Goal: Transaction & Acquisition: Purchase product/service

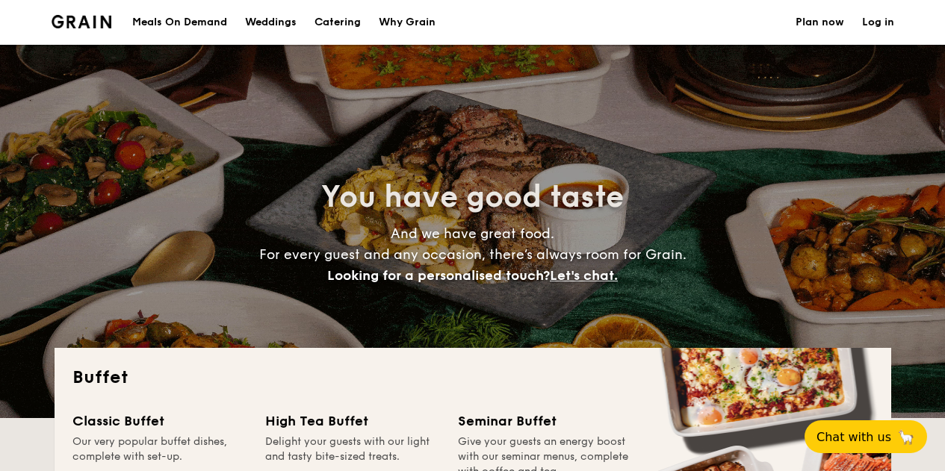
select select
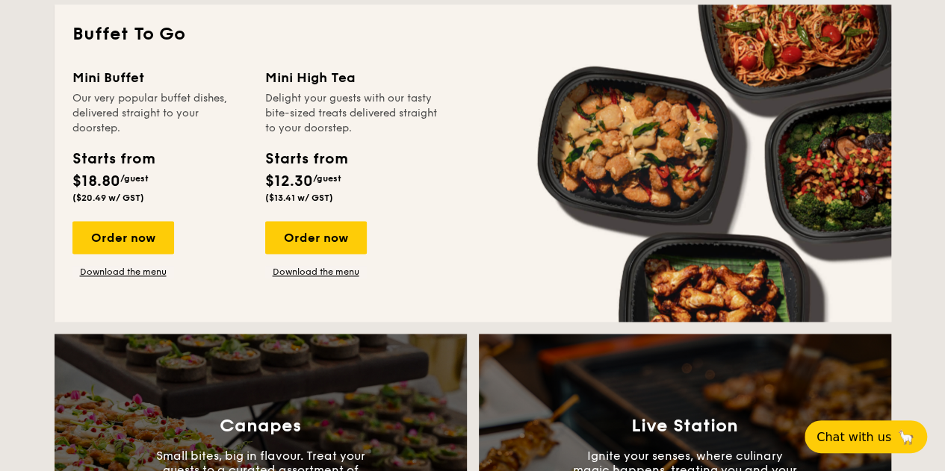
scroll to position [896, 0]
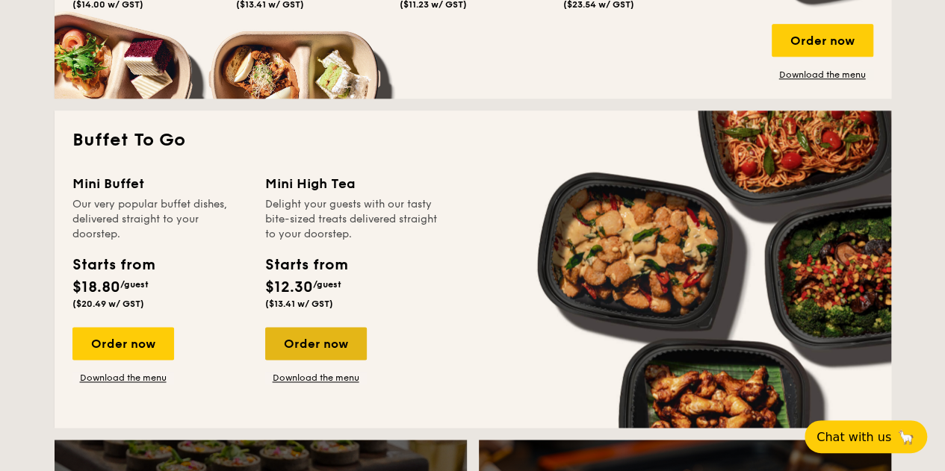
click at [335, 342] on div "Order now" at bounding box center [316, 343] width 102 height 33
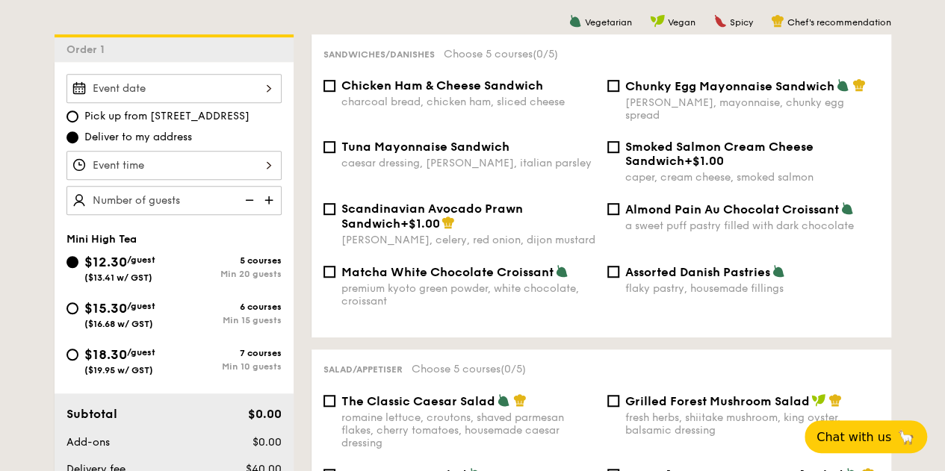
scroll to position [299, 0]
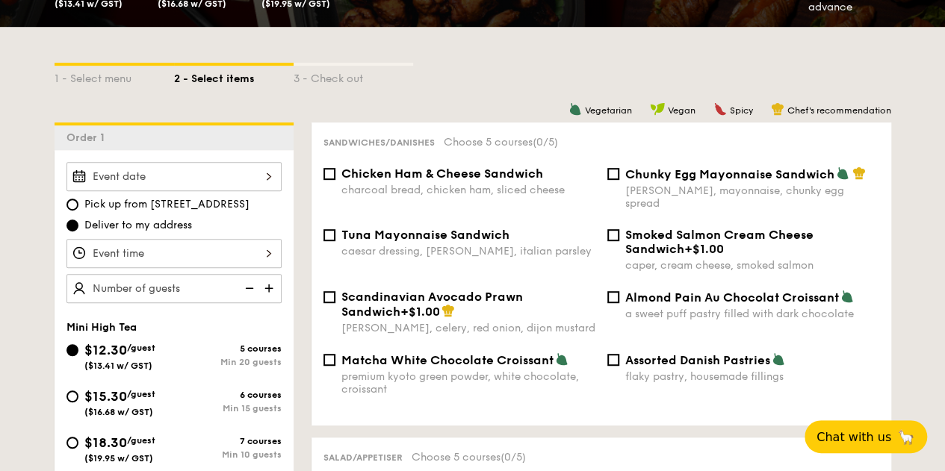
click at [238, 182] on div at bounding box center [173, 176] width 215 height 29
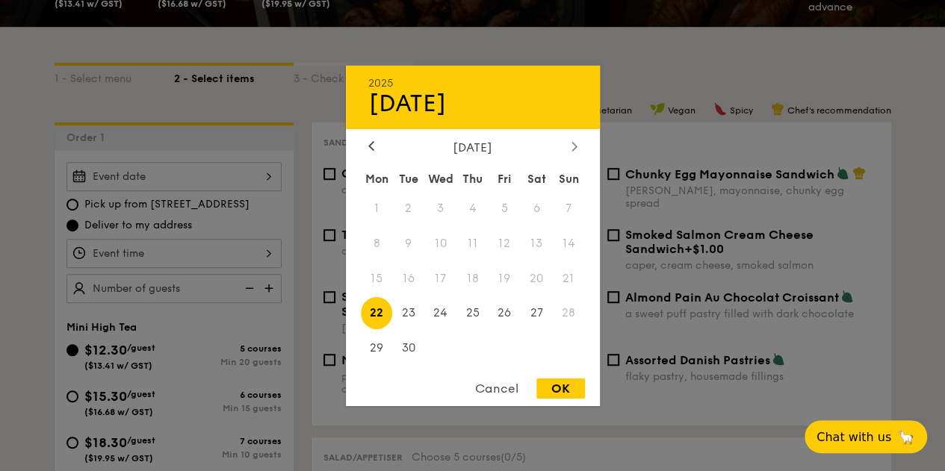
click at [569, 147] on div at bounding box center [574, 147] width 13 height 14
click at [502, 244] on span "10" at bounding box center [505, 243] width 32 height 32
click at [569, 401] on div "Cancel OK" at bounding box center [473, 393] width 254 height 28
click at [569, 389] on div "OK" at bounding box center [560, 389] width 49 height 20
type input "Oct 10, 2025"
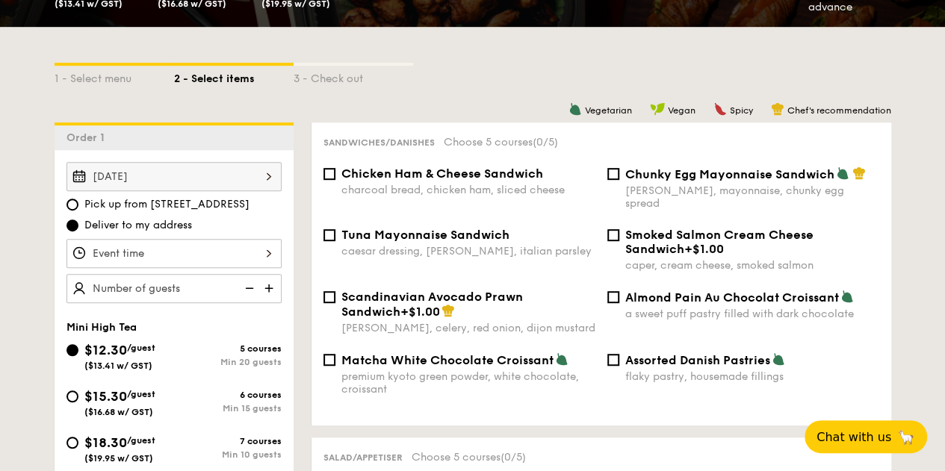
click at [247, 257] on div at bounding box center [173, 253] width 215 height 29
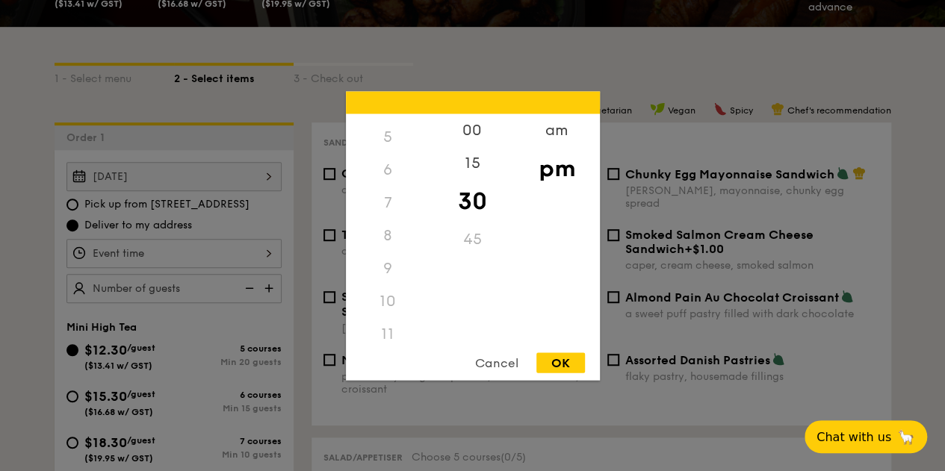
scroll to position [176, 0]
click at [392, 229] on div "8" at bounding box center [388, 227] width 84 height 33
click at [385, 220] on div "8" at bounding box center [388, 227] width 84 height 33
click at [397, 226] on div "8" at bounding box center [388, 227] width 84 height 33
click at [542, 138] on div "am" at bounding box center [557, 135] width 84 height 43
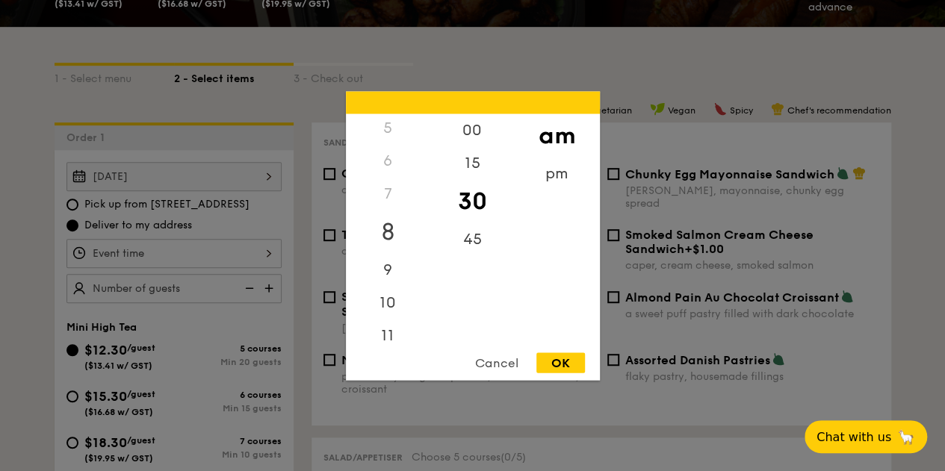
scroll to position [166, 0]
click at [385, 232] on div "8" at bounding box center [388, 232] width 84 height 43
click at [466, 241] on div "45" at bounding box center [472, 244] width 84 height 43
click at [556, 366] on div "OK" at bounding box center [560, 363] width 49 height 20
type input "8:45AM"
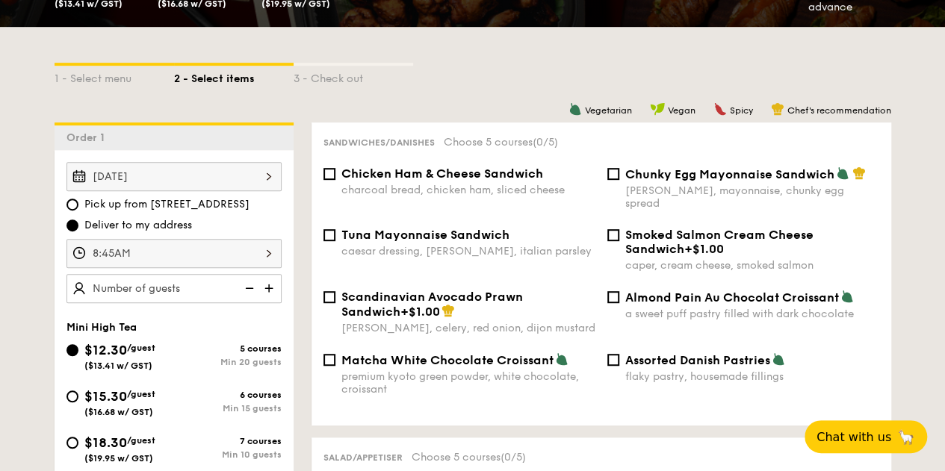
type input "70 guests"
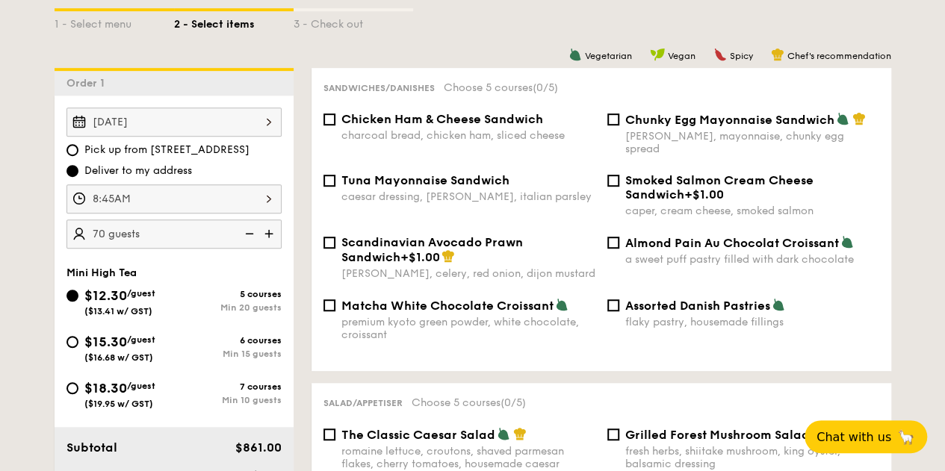
scroll to position [299, 0]
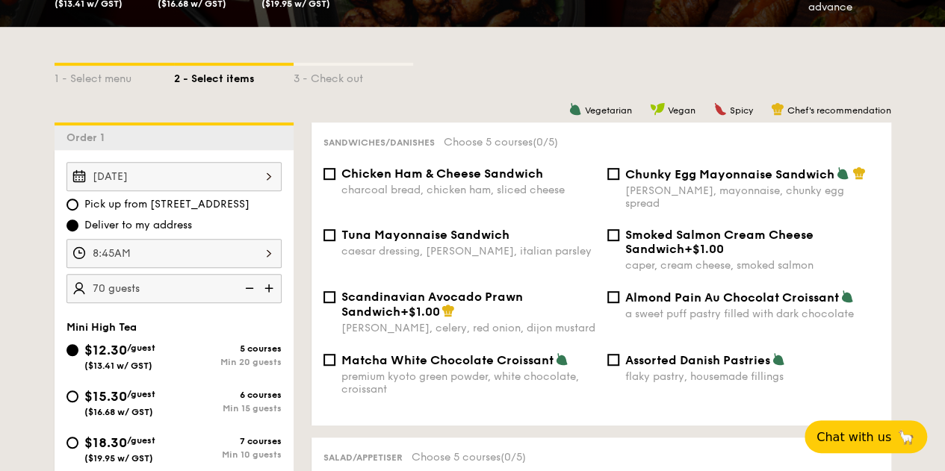
click at [477, 179] on span "Chicken Ham & Cheese Sandwich" at bounding box center [442, 174] width 202 height 14
click at [335, 179] on input "Chicken Ham & Cheese Sandwich charcoal bread, chicken ham, sliced cheese" at bounding box center [329, 174] width 12 height 12
checkbox input "true"
click at [677, 182] on span "Chunky Egg Mayonnaise Sandwich" at bounding box center [729, 174] width 209 height 14
click at [619, 180] on input "Chunky Egg Mayonnaise Sandwich dijon mustard, mayonnaise, chunky egg spread" at bounding box center [613, 174] width 12 height 12
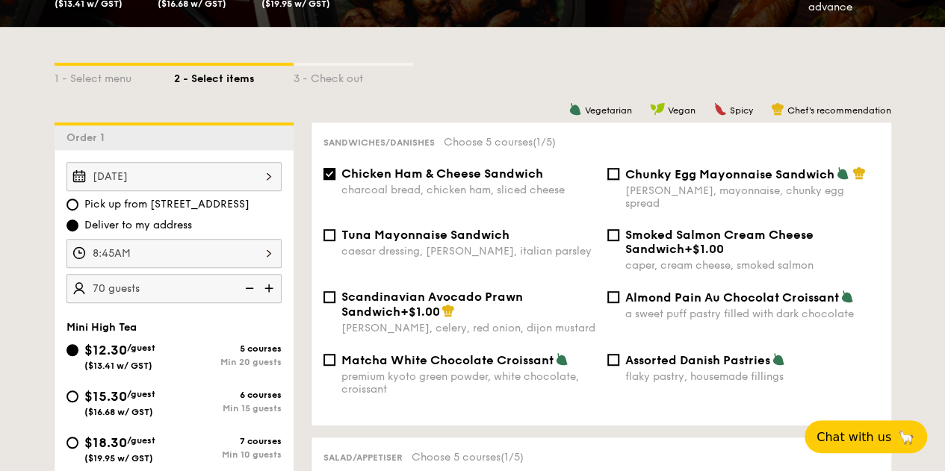
checkbox input "true"
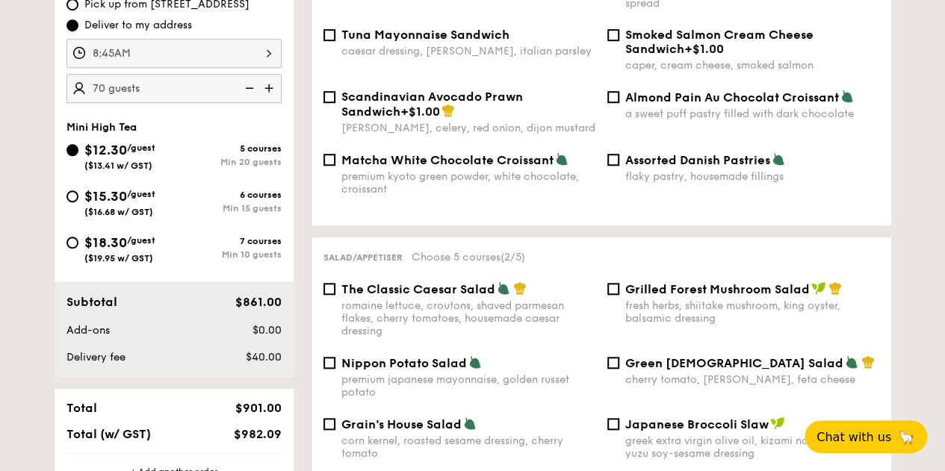
scroll to position [523, 0]
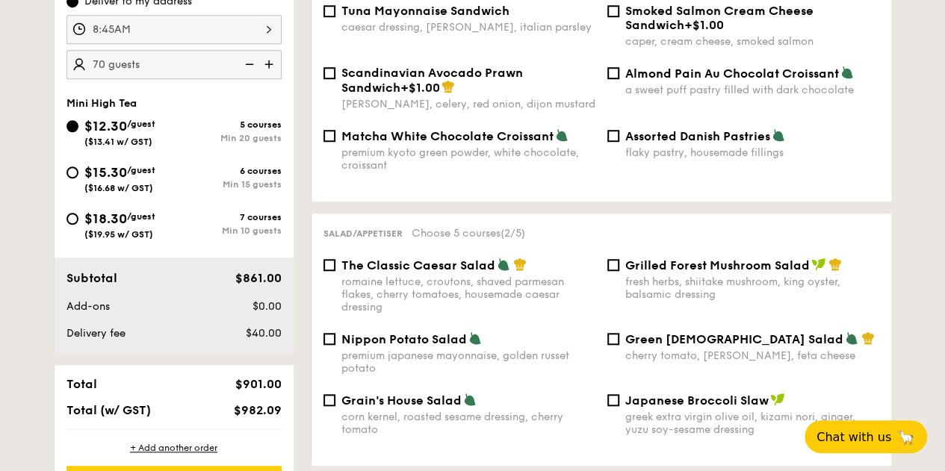
click at [636, 276] on div "fresh herbs, shiitake mushroom, king oyster, balsamic dressing" at bounding box center [752, 288] width 254 height 25
click at [619, 270] on input "Grilled Forest Mushroom Salad fresh herbs, shiitake mushroom, king oyster, bals…" at bounding box center [613, 265] width 12 height 12
checkbox input "true"
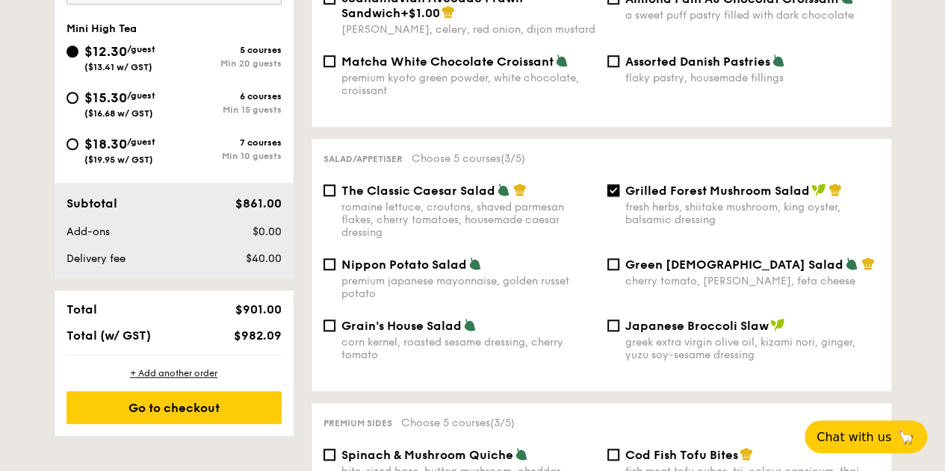
scroll to position [822, 0]
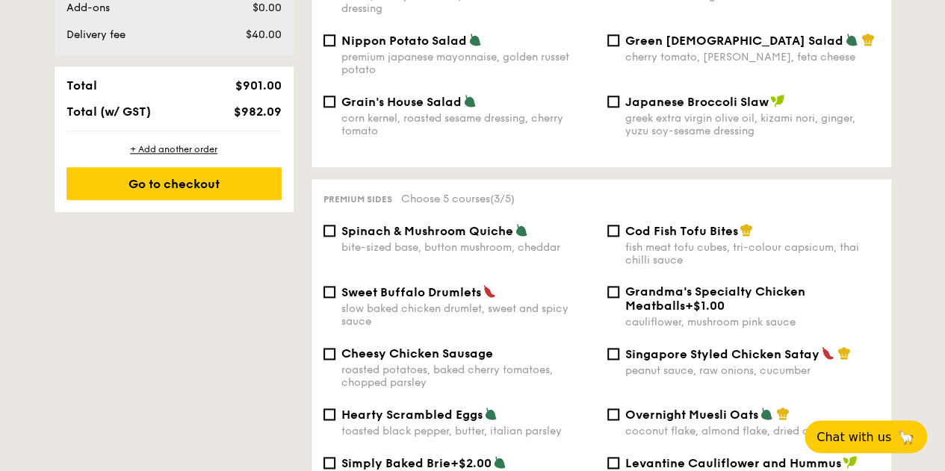
click at [659, 232] on div "Cod Fish Tofu Bites fish meat tofu cubes, tri-colour capsicum, thai chilli sauce" at bounding box center [752, 244] width 254 height 43
click at [619, 232] on input "Cod Fish Tofu Bites fish meat tofu cubes, tri-colour capsicum, thai chilli sauce" at bounding box center [613, 231] width 12 height 12
checkbox input "true"
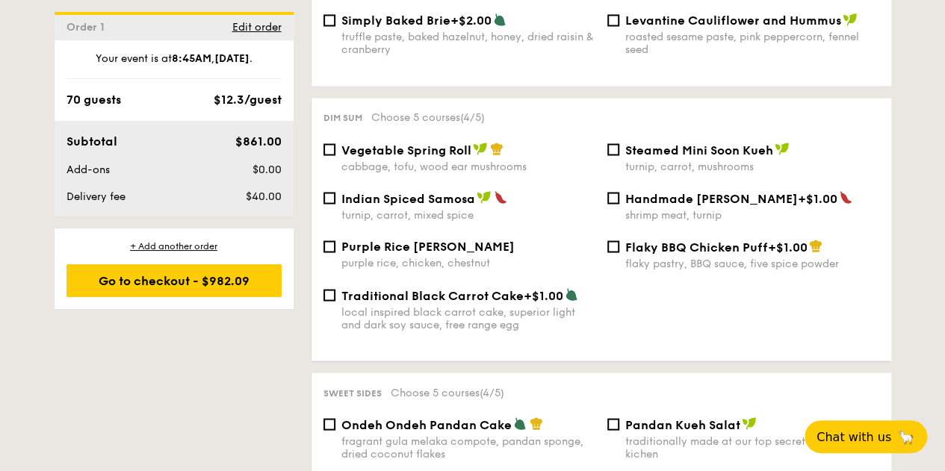
scroll to position [1270, 0]
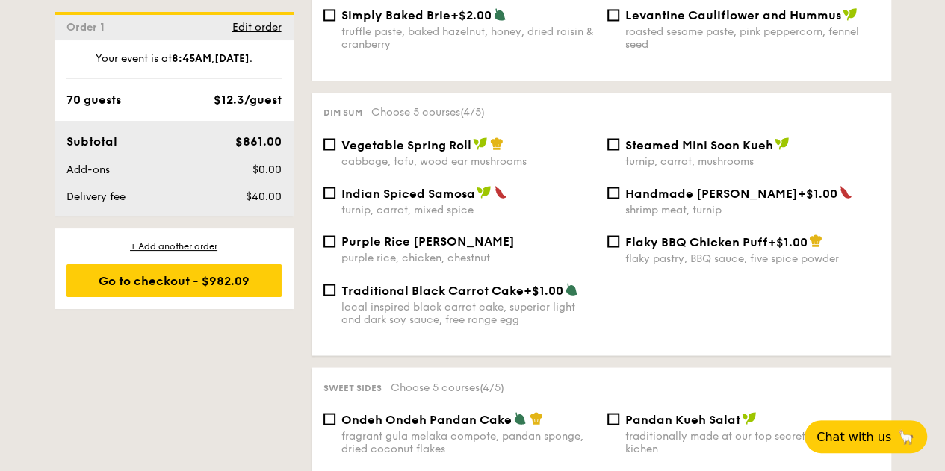
click at [707, 142] on span "Steamed Mini Soon Kueh" at bounding box center [699, 144] width 148 height 14
click at [619, 142] on input "Steamed Mini Soon Kueh turnip, carrot, mushrooms" at bounding box center [613, 144] width 12 height 12
checkbox input "true"
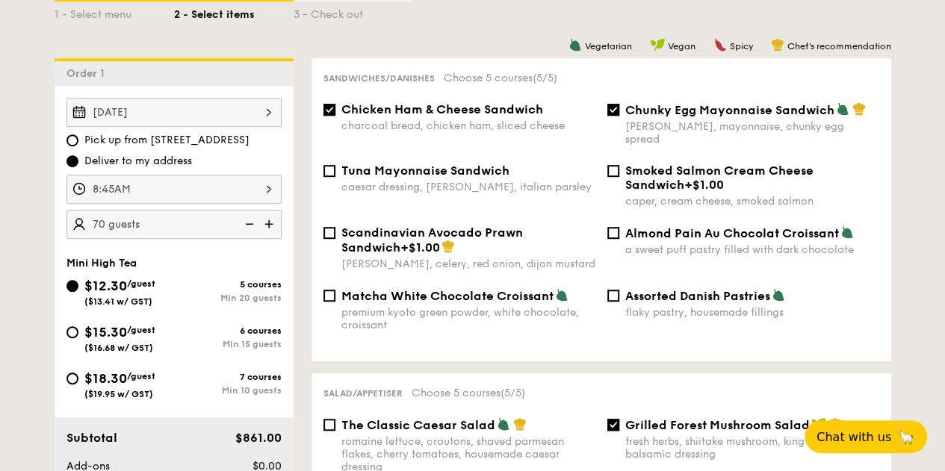
scroll to position [299, 0]
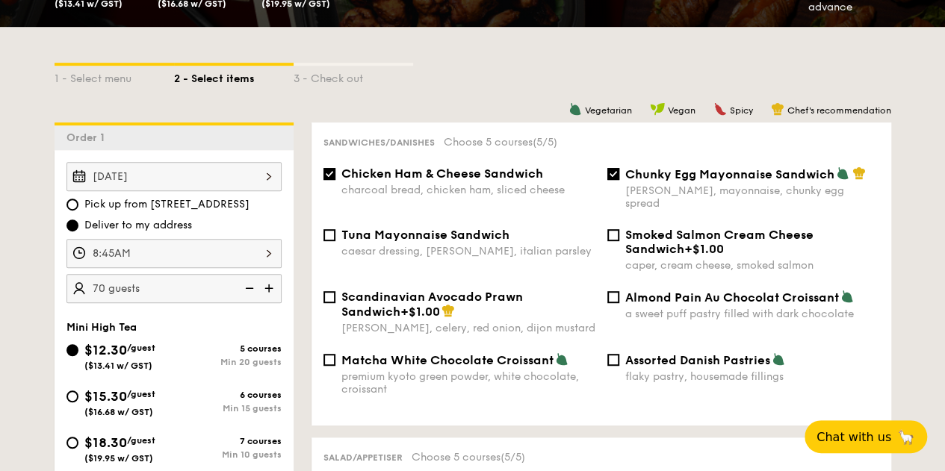
click at [404, 177] on span "Chicken Ham & Cheese Sandwich" at bounding box center [442, 174] width 202 height 14
click at [335, 177] on input "Chicken Ham & Cheese Sandwich charcoal bread, chicken ham, sliced cheese" at bounding box center [329, 174] width 12 height 12
click at [562, 214] on div "Chicken Ham & Cheese Sandwich charcoal bread, chicken ham, sliced cheese Chunky…" at bounding box center [601, 197] width 568 height 61
click at [481, 182] on div "Chicken Ham & Cheese Sandwich charcoal bread, chicken ham, sliced cheese" at bounding box center [468, 182] width 254 height 30
click at [335, 180] on input "Chicken Ham & Cheese Sandwich charcoal bread, chicken ham, sliced cheese" at bounding box center [329, 174] width 12 height 12
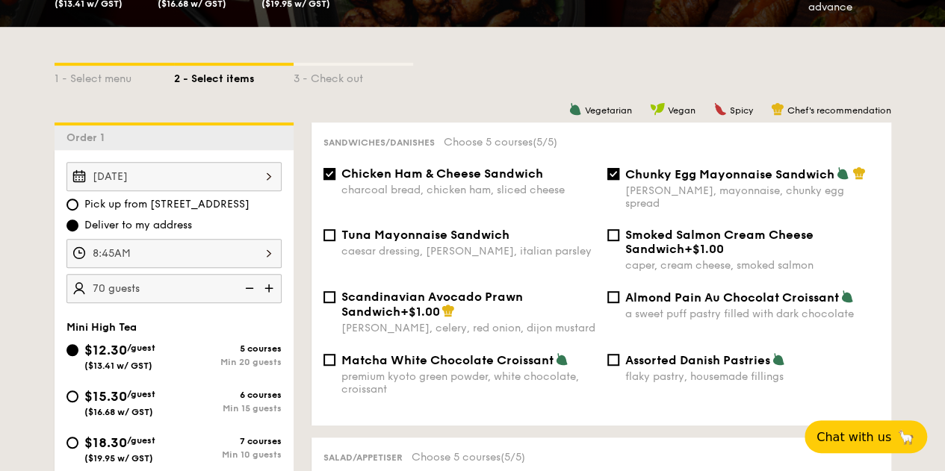
click at [390, 163] on div "Sandwiches/Danishes Choose 5 courses (5/5) Chicken Ham & Cheese Sandwich charco…" at bounding box center [602, 274] width 580 height 303
click at [392, 176] on span "Chicken Ham & Cheese Sandwich" at bounding box center [442, 174] width 202 height 14
click at [335, 176] on input "Chicken Ham & Cheese Sandwich charcoal bread, chicken ham, sliced cheese" at bounding box center [329, 174] width 12 height 12
checkbox input "false"
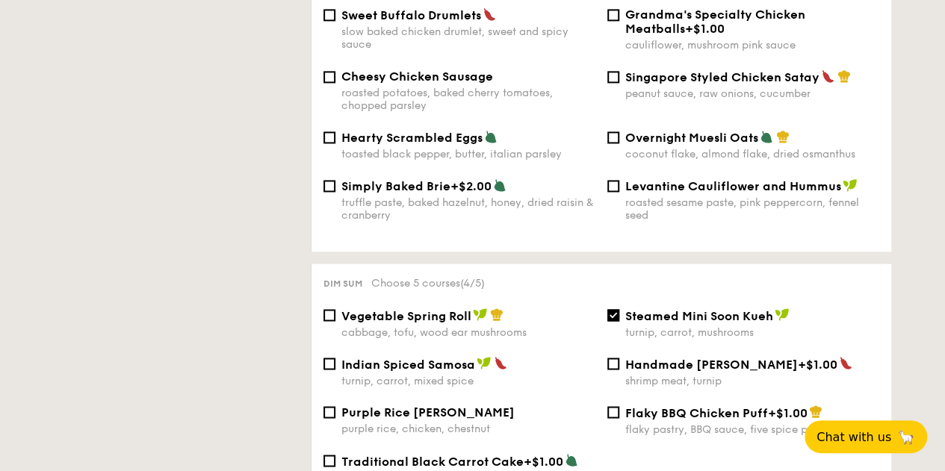
scroll to position [1195, 0]
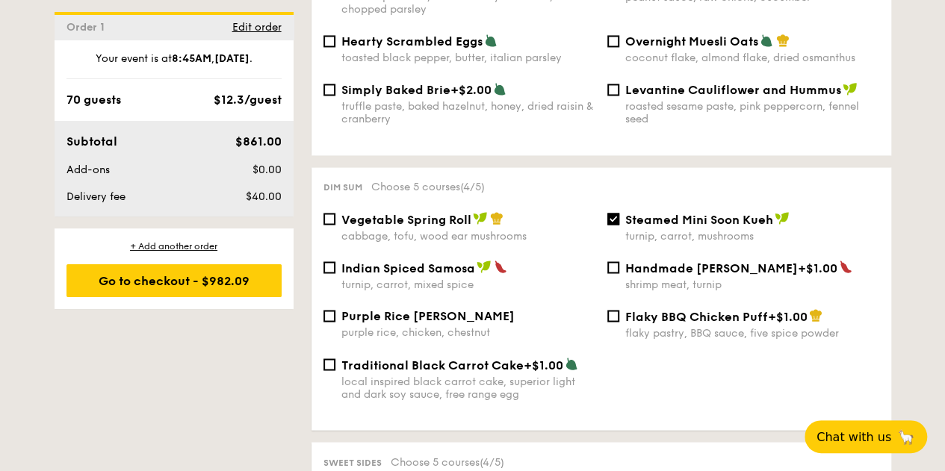
click at [436, 232] on div "cabbage, tofu, wood ear mushrooms" at bounding box center [468, 235] width 254 height 13
click at [335, 225] on input "Vegetable Spring Roll cabbage, tofu, wood ear mushrooms" at bounding box center [329, 219] width 12 height 12
click at [436, 232] on div "cabbage, tofu, wood ear mushrooms" at bounding box center [468, 235] width 254 height 13
click at [335, 225] on input "Vegetable Spring Roll cabbage, tofu, wood ear mushrooms" at bounding box center [329, 219] width 12 height 12
checkbox input "false"
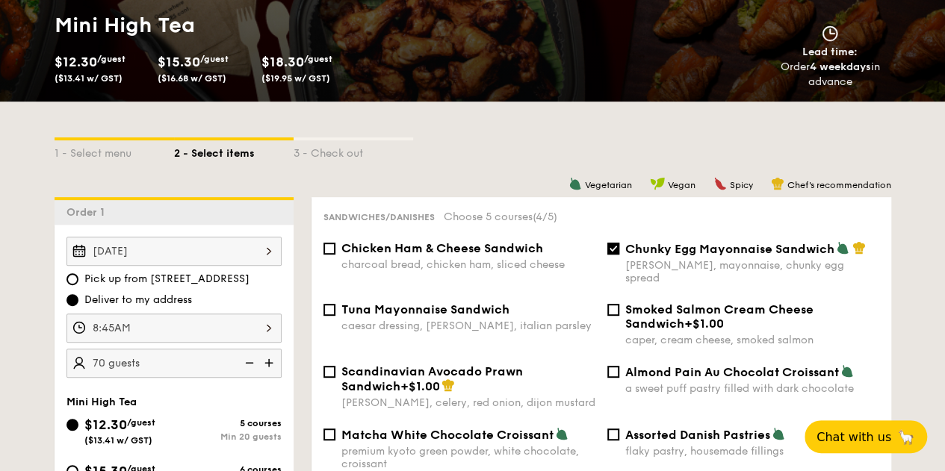
scroll to position [299, 0]
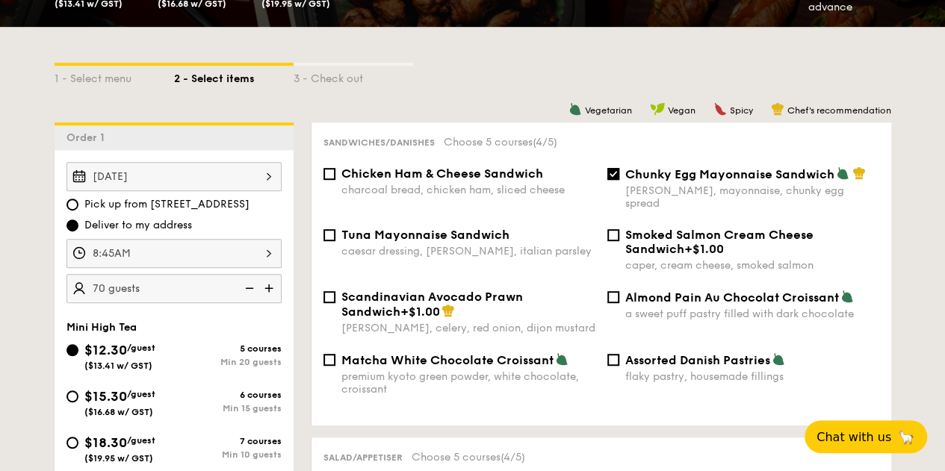
click at [413, 177] on span "Chicken Ham & Cheese Sandwich" at bounding box center [442, 174] width 202 height 14
click at [335, 177] on input "Chicken Ham & Cheese Sandwich charcoal bread, chicken ham, sliced cheese" at bounding box center [329, 174] width 12 height 12
checkbox input "true"
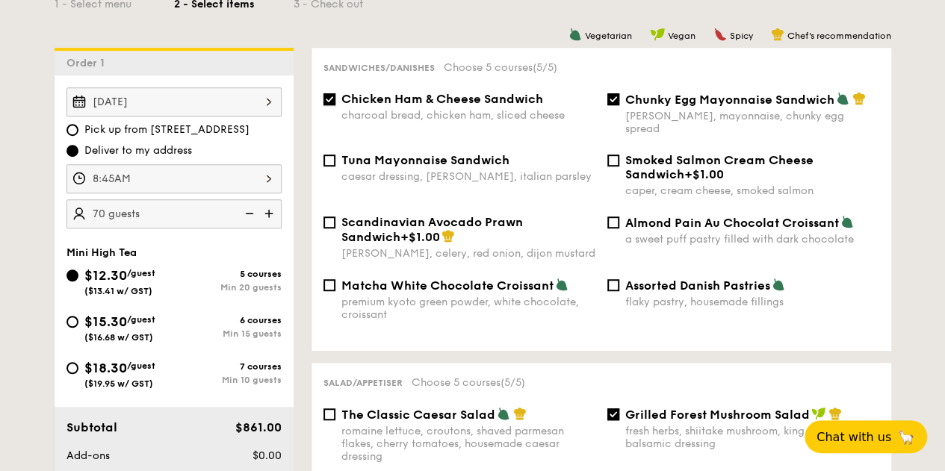
scroll to position [523, 0]
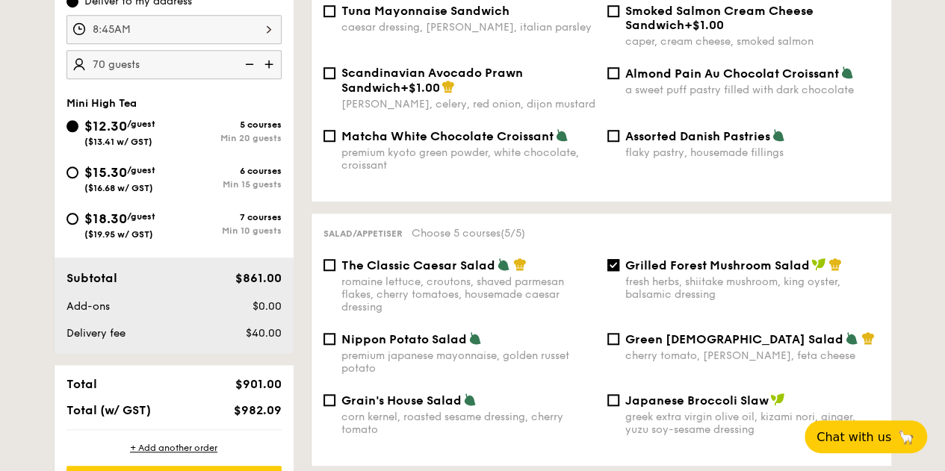
click at [613, 267] on div "Grilled Forest Mushroom Salad fresh herbs, shiitake mushroom, king oyster, bals…" at bounding box center [743, 279] width 284 height 43
click at [610, 259] on input "Grilled Forest Mushroom Salad fresh herbs, shiitake mushroom, king oyster, bals…" at bounding box center [613, 265] width 12 height 12
checkbox input "false"
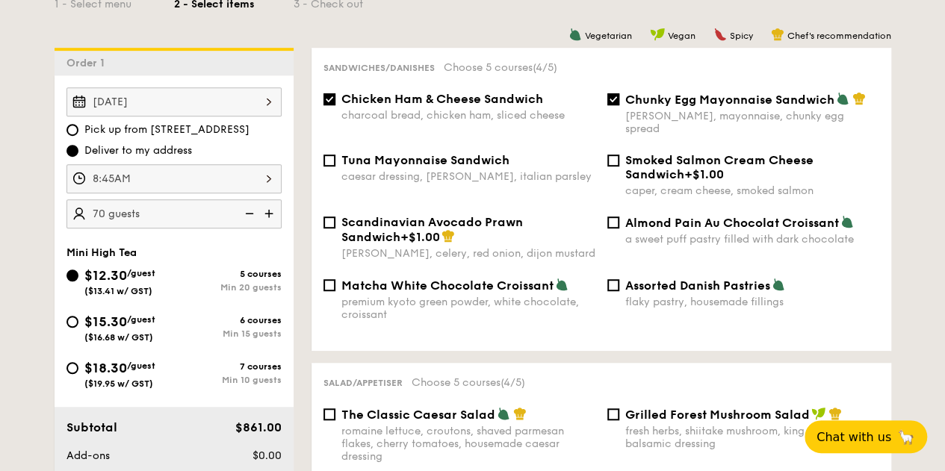
click at [402, 100] on span "Chicken Ham & Cheese Sandwich" at bounding box center [442, 99] width 202 height 14
click at [335, 100] on input "Chicken Ham & Cheese Sandwich charcoal bread, chicken ham, sliced cheese" at bounding box center [329, 99] width 12 height 12
click at [421, 100] on span "Chicken Ham & Cheese Sandwich" at bounding box center [442, 99] width 202 height 14
click at [335, 100] on input "Chicken Ham & Cheese Sandwich charcoal bread, chicken ham, sliced cheese" at bounding box center [329, 99] width 12 height 12
checkbox input "true"
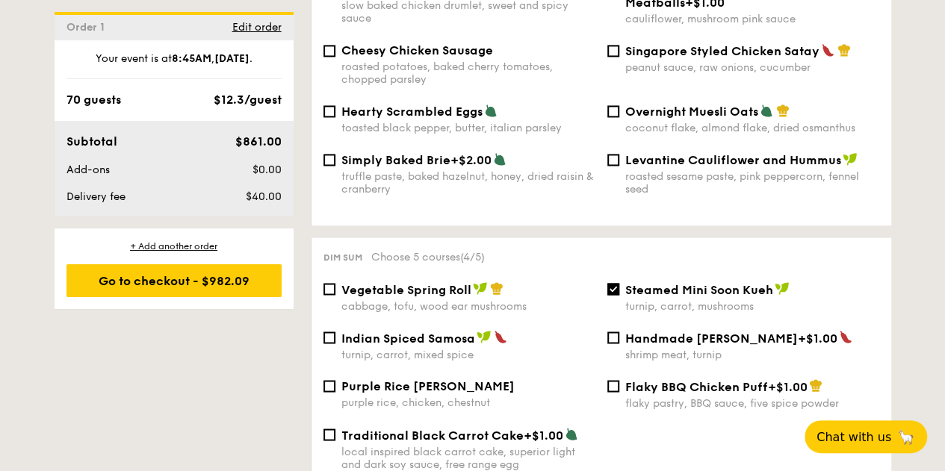
scroll to position [1195, 0]
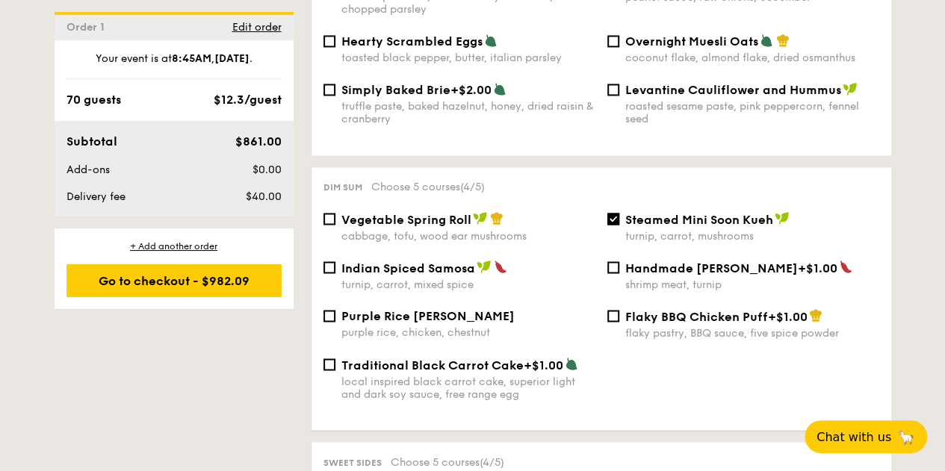
click at [410, 212] on span "Vegetable Spring Roll" at bounding box center [406, 219] width 130 height 14
click at [335, 213] on input "Vegetable Spring Roll cabbage, tofu, wood ear mushrooms" at bounding box center [329, 219] width 12 height 12
checkbox input "true"
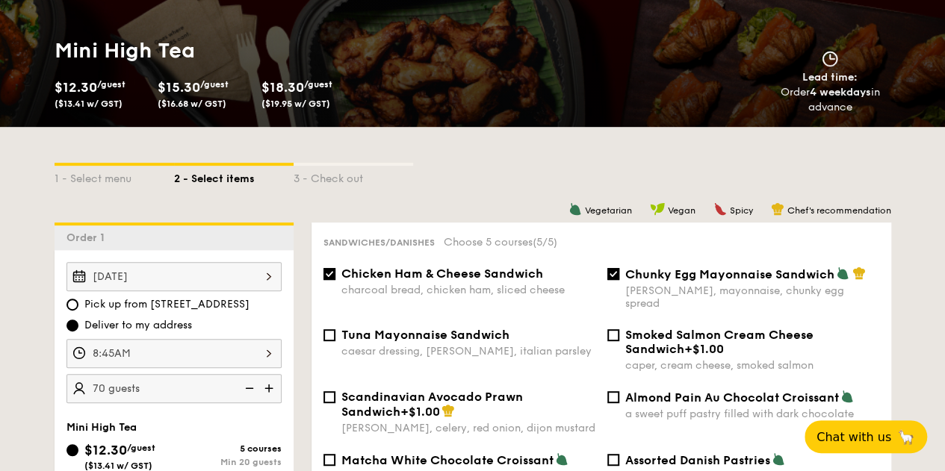
scroll to position [299, 0]
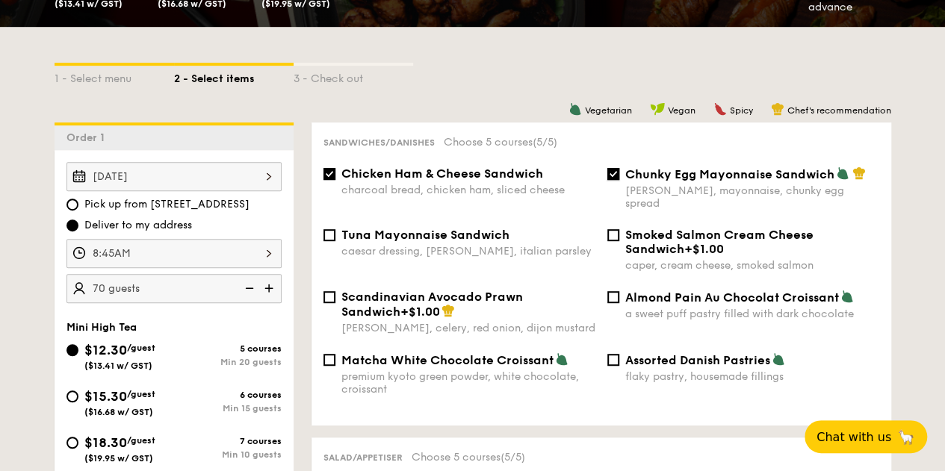
click at [610, 168] on input "Chunky Egg Mayonnaise Sandwich dijon mustard, mayonnaise, chunky egg spread" at bounding box center [613, 174] width 12 height 12
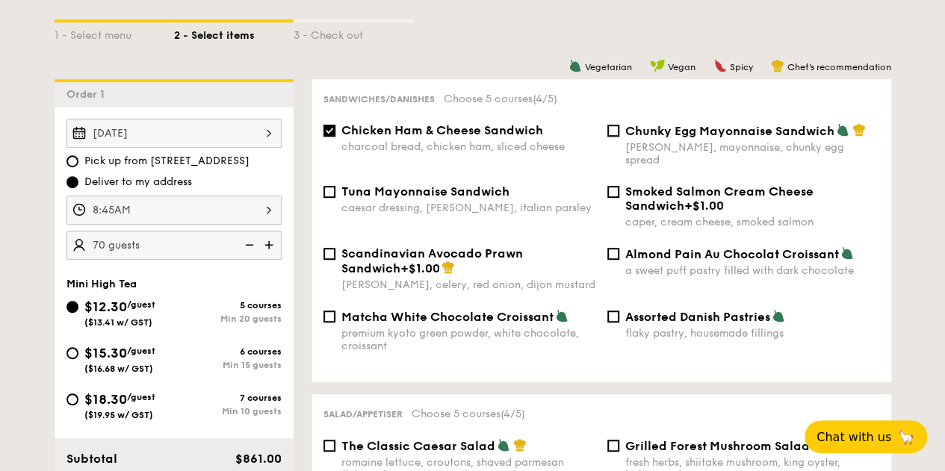
scroll to position [224, 0]
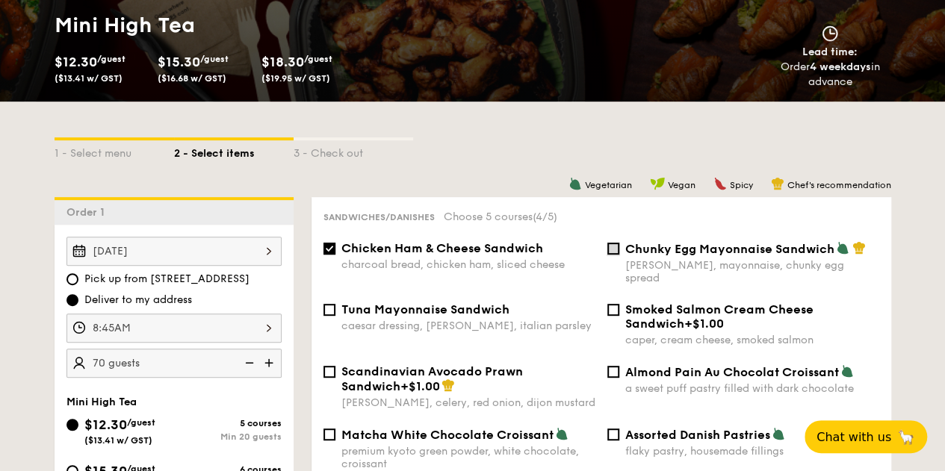
click at [613, 249] on input "Chunky Egg Mayonnaise Sandwich dijon mustard, mayonnaise, chunky egg spread" at bounding box center [613, 249] width 12 height 12
checkbox input "true"
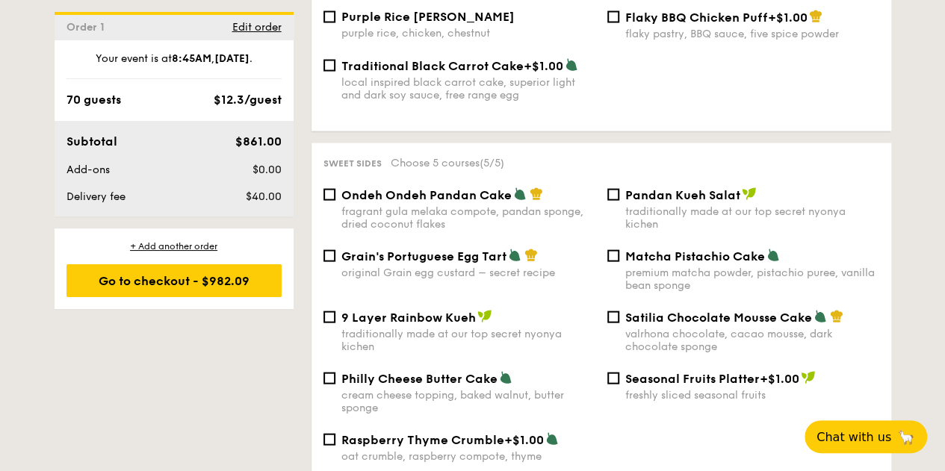
click at [399, 201] on span "Ondeh Ondeh Pandan Cake" at bounding box center [426, 195] width 170 height 14
click at [335, 201] on input "Ondeh Ondeh Pandan Cake fragrant gula melaka compote, pandan sponge, dried coco…" at bounding box center [329, 195] width 12 height 12
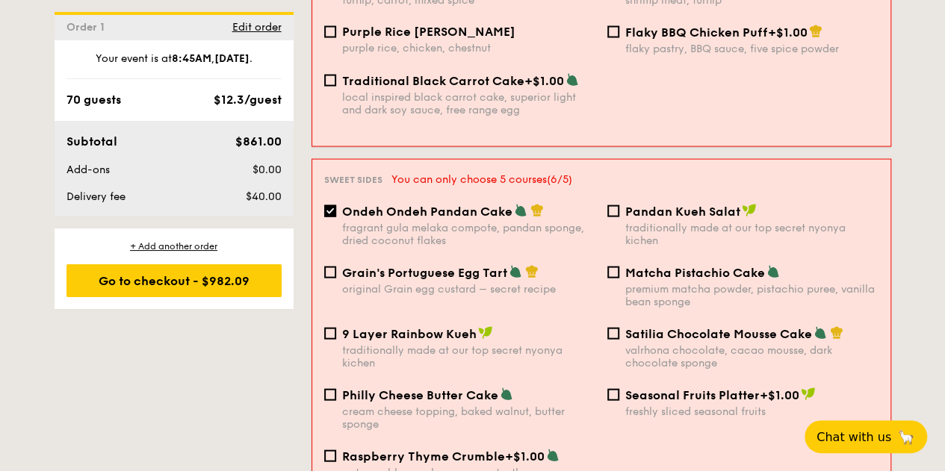
click at [399, 205] on span "Ondeh Ondeh Pandan Cake" at bounding box center [427, 212] width 170 height 14
click at [336, 205] on input "Ondeh Ondeh Pandan Cake fragrant gula melaka compote, pandan sponge, dried coco…" at bounding box center [330, 211] width 12 height 12
checkbox input "false"
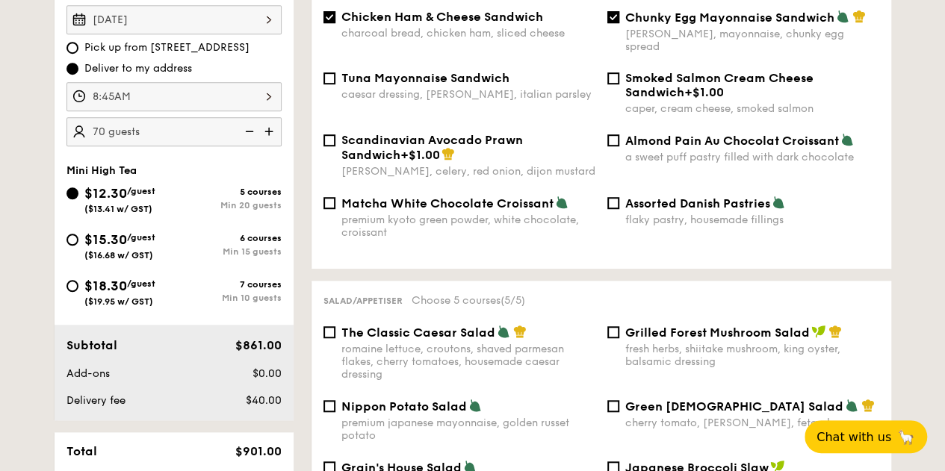
scroll to position [374, 0]
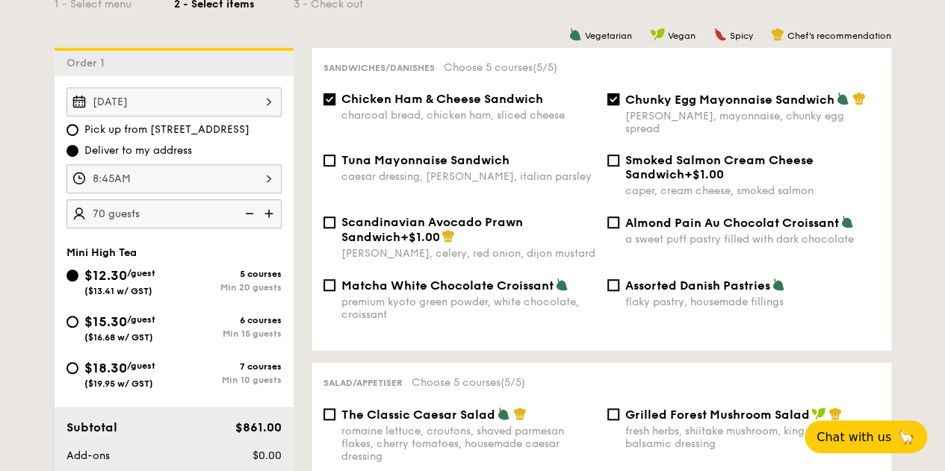
click at [374, 99] on span "Chicken Ham & Cheese Sandwich" at bounding box center [442, 99] width 202 height 14
click at [335, 99] on input "Chicken Ham & Cheese Sandwich charcoal bread, chicken ham, sliced cheese" at bounding box center [329, 99] width 12 height 12
checkbox input "false"
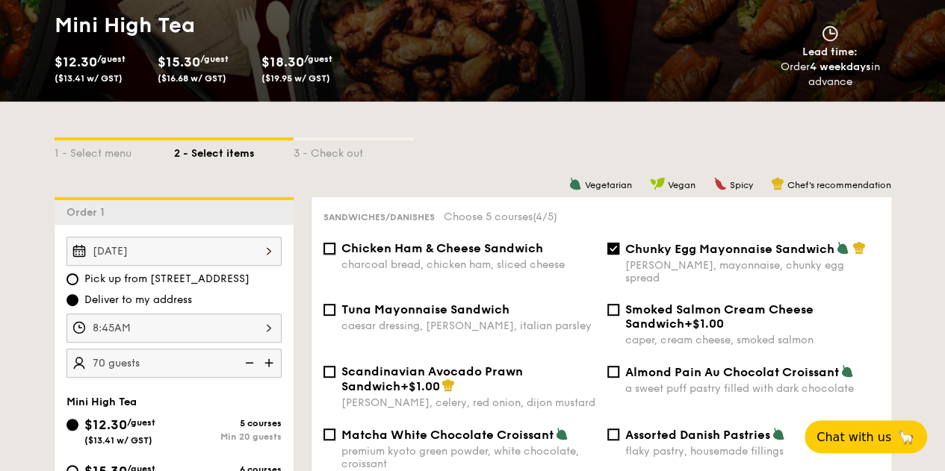
scroll to position [224, 0]
click at [619, 270] on label "Chunky Egg Mayonnaise Sandwich dijon mustard, mayonnaise, chunky egg spread" at bounding box center [743, 277] width 272 height 14
click at [619, 255] on input "Chunky Egg Mayonnaise Sandwich dijon mustard, mayonnaise, chunky egg spread" at bounding box center [613, 249] width 12 height 12
checkbox input "false"
click at [430, 246] on span "Chicken Ham & Cheese Sandwich" at bounding box center [442, 248] width 202 height 14
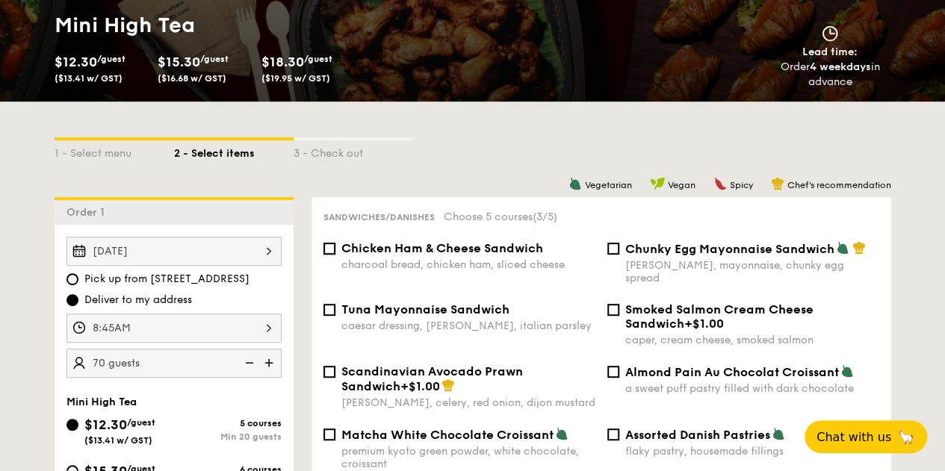
click at [335, 246] on input "Chicken Ham & Cheese Sandwich charcoal bread, chicken ham, sliced cheese" at bounding box center [329, 249] width 12 height 12
checkbox input "true"
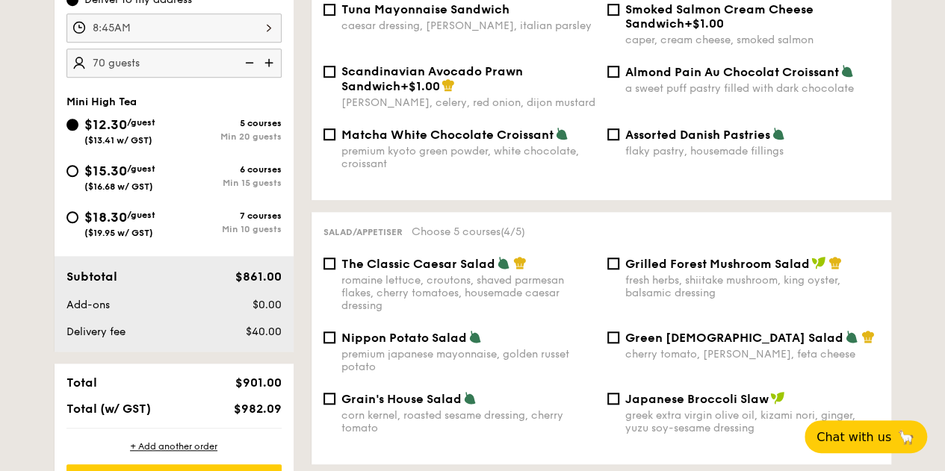
scroll to position [374, 0]
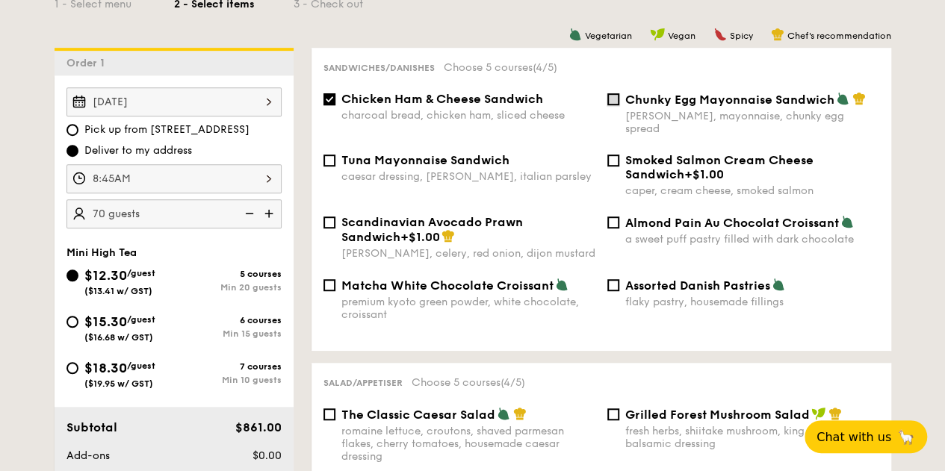
click at [614, 105] on input "Chunky Egg Mayonnaise Sandwich dijon mustard, mayonnaise, chunky egg spread" at bounding box center [613, 99] width 12 height 12
checkbox input "true"
click at [412, 90] on div "Sandwiches/Danishes Choose 5 courses (5/5) Chicken Ham & Cheese Sandwich charco…" at bounding box center [602, 199] width 580 height 303
click at [411, 104] on span "Chicken Ham & Cheese Sandwich" at bounding box center [442, 99] width 202 height 14
click at [335, 104] on input "Chicken Ham & Cheese Sandwich charcoal bread, chicken ham, sliced cheese" at bounding box center [329, 99] width 12 height 12
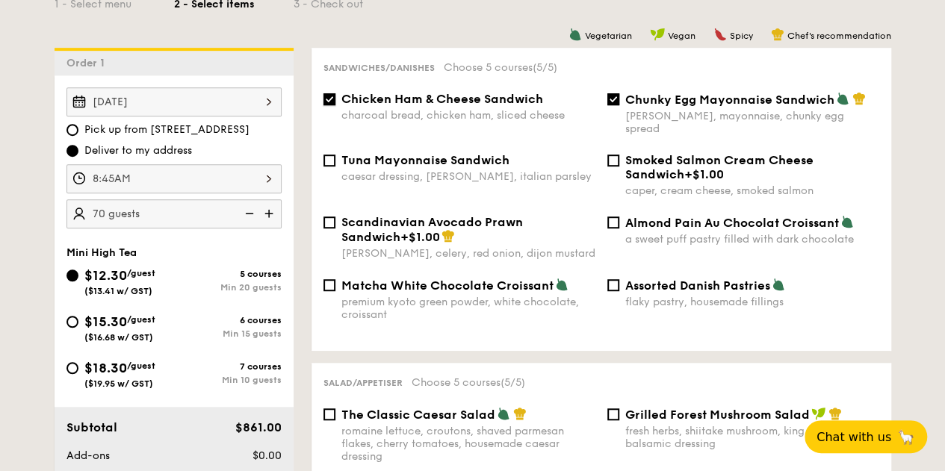
checkbox input "false"
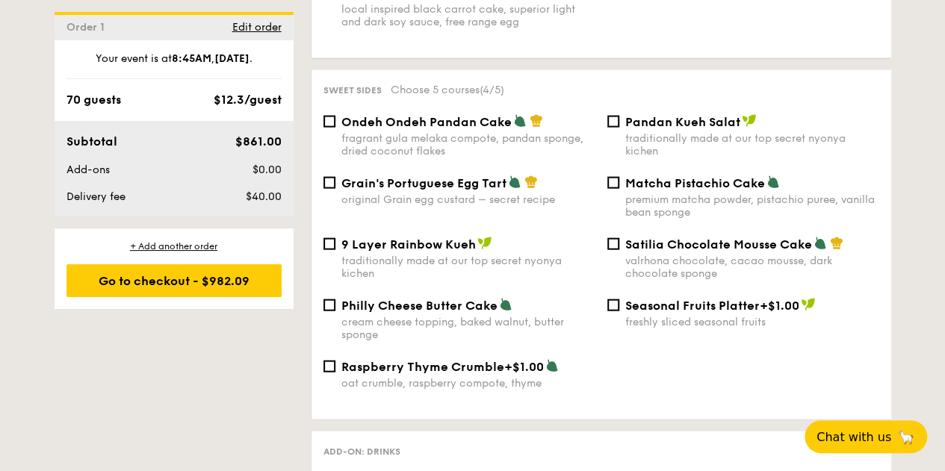
scroll to position [1569, 0]
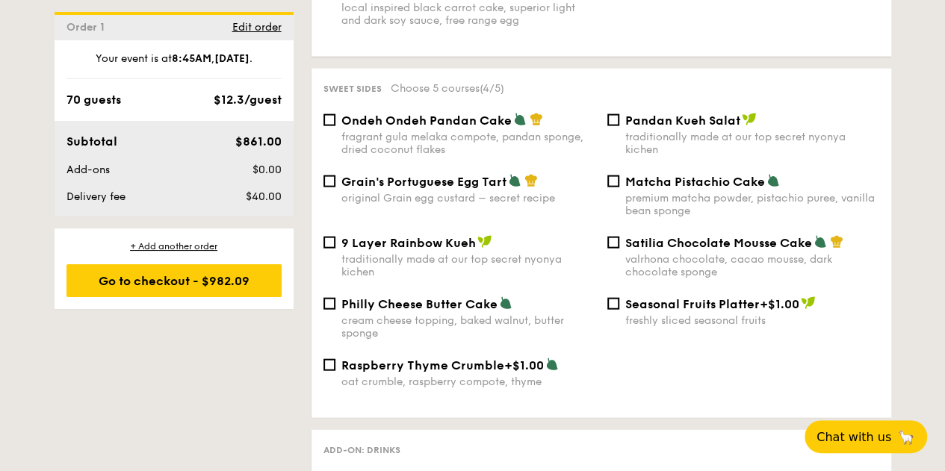
click at [364, 185] on span "Grain's Portuguese Egg Tart" at bounding box center [423, 182] width 165 height 14
click at [335, 185] on input "Grain's Portuguese Egg Tart original Grain egg custard – secret recipe" at bounding box center [329, 182] width 12 height 12
checkbox input "true"
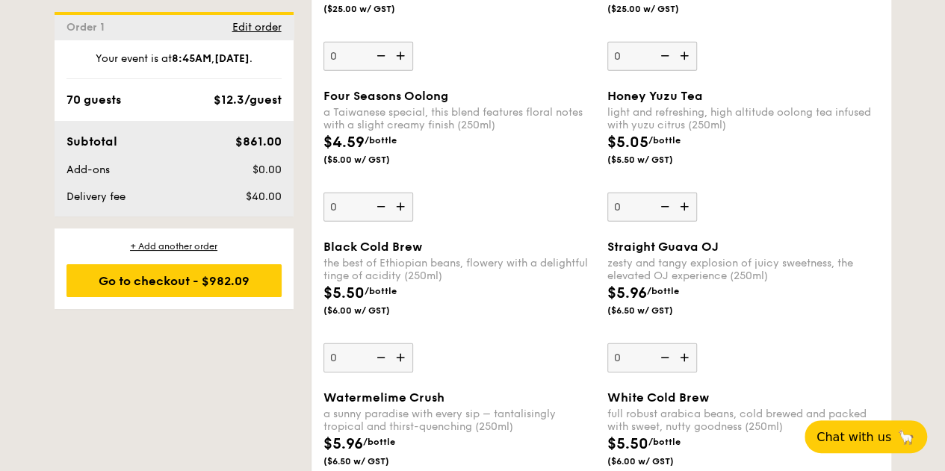
scroll to position [1942, 0]
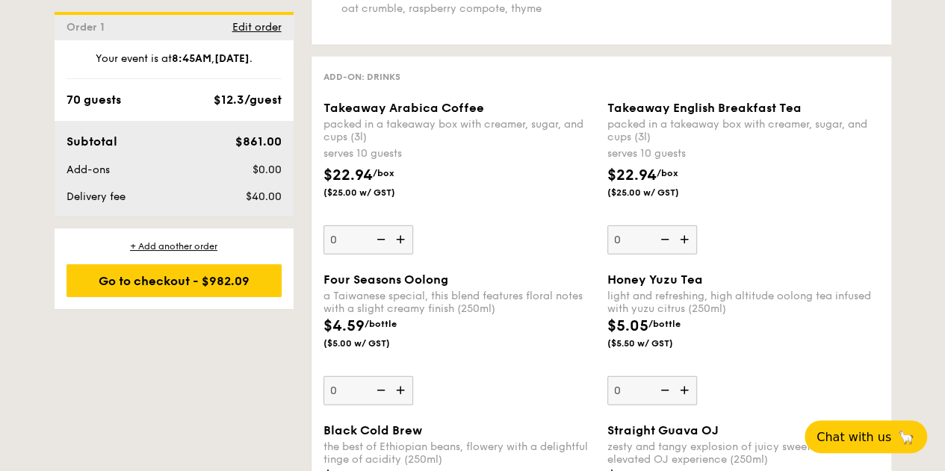
click at [403, 247] on img at bounding box center [402, 240] width 22 height 28
click at [403, 247] on input "0" at bounding box center [368, 240] width 90 height 29
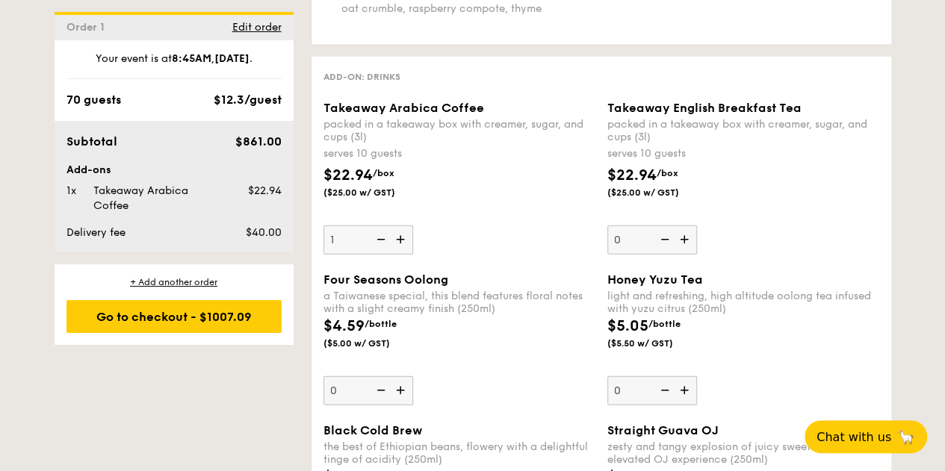
click at [403, 247] on img at bounding box center [402, 240] width 22 height 28
click at [403, 247] on input "1" at bounding box center [368, 240] width 90 height 29
click at [403, 247] on img at bounding box center [402, 240] width 22 height 28
click at [403, 247] on input "2" at bounding box center [368, 240] width 90 height 29
type input "3"
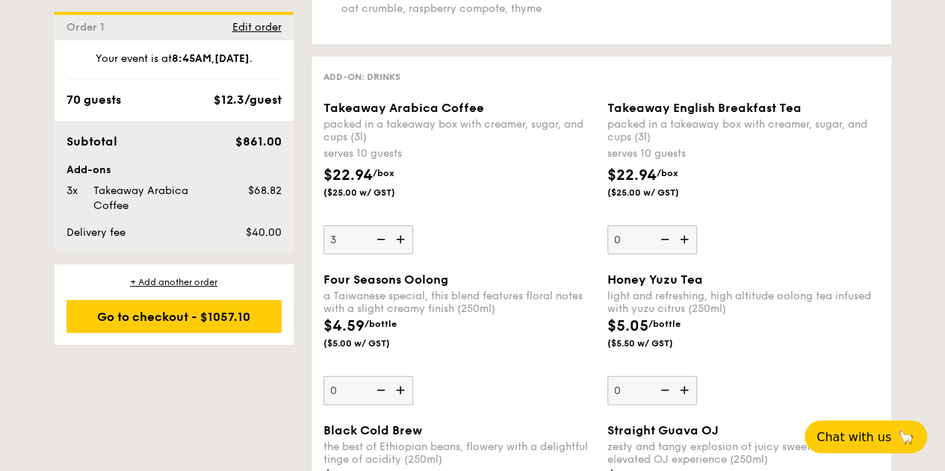
click at [693, 244] on img at bounding box center [686, 240] width 22 height 28
click at [693, 244] on input "0" at bounding box center [652, 240] width 90 height 29
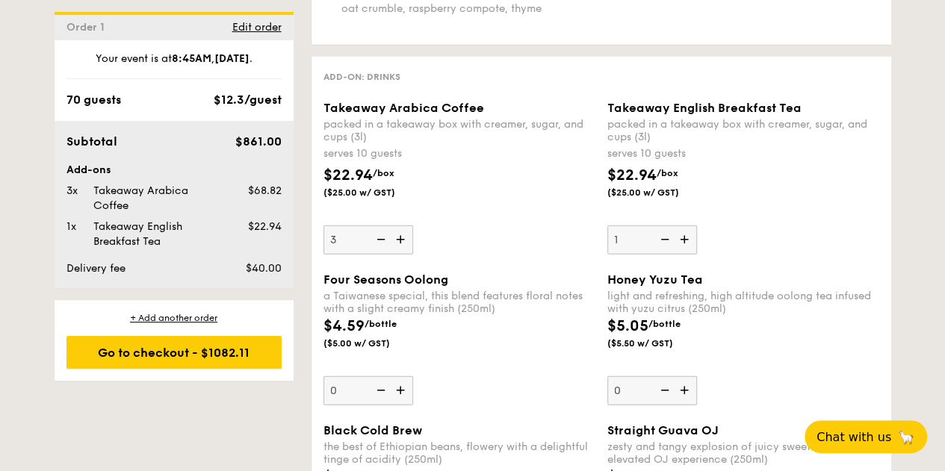
click at [693, 244] on img at bounding box center [686, 240] width 22 height 28
click at [693, 244] on input "1" at bounding box center [652, 240] width 90 height 29
click at [531, 208] on div "$22.94 /box ($25.00 w/ GST)" at bounding box center [459, 190] width 284 height 52
click at [413, 226] on input "3" at bounding box center [368, 240] width 90 height 29
click at [531, 208] on div "$22.94 /box ($25.00 w/ GST)" at bounding box center [459, 190] width 284 height 52
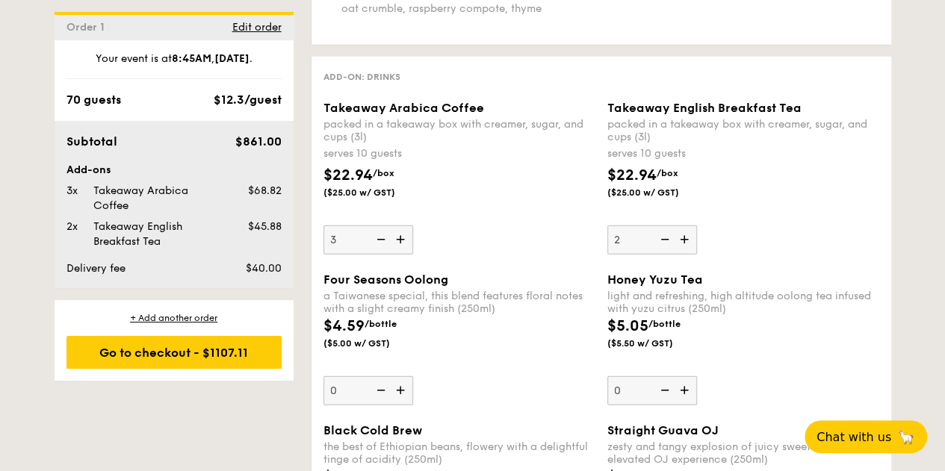
click at [413, 226] on input "3" at bounding box center [368, 240] width 90 height 29
click at [686, 242] on img at bounding box center [686, 240] width 22 height 28
click at [686, 242] on input "2" at bounding box center [652, 240] width 90 height 29
click at [515, 239] on div "Takeaway Arabica Coffee packed in a takeaway box with creamer, sugar, and cups …" at bounding box center [459, 178] width 272 height 154
click at [413, 239] on input "3" at bounding box center [368, 240] width 90 height 29
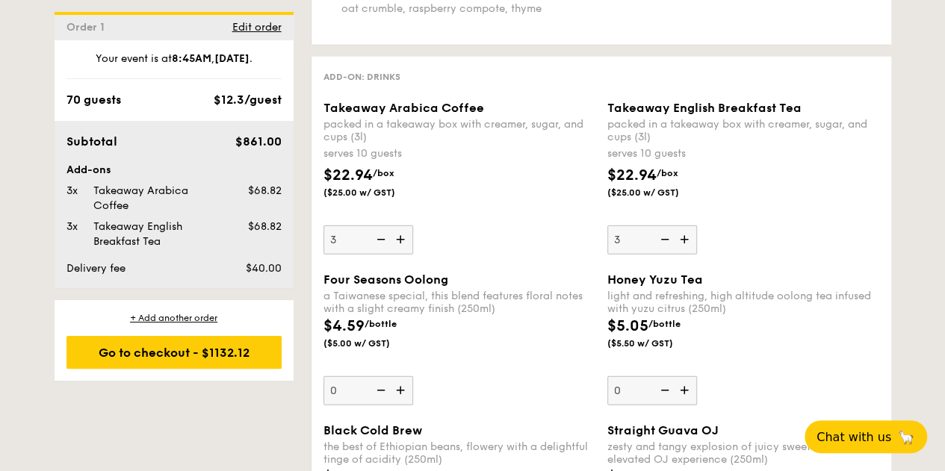
click at [663, 241] on img at bounding box center [663, 240] width 22 height 28
click at [663, 241] on input "3" at bounding box center [652, 240] width 90 height 29
type input "2"
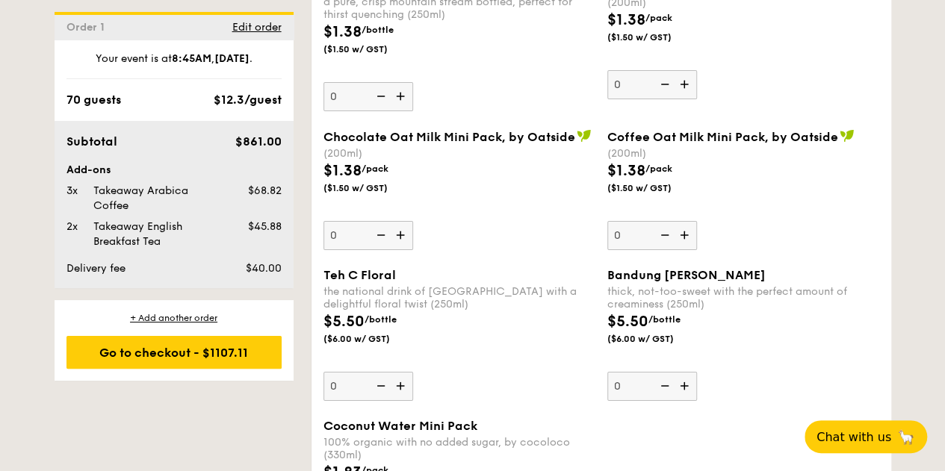
scroll to position [2615, 0]
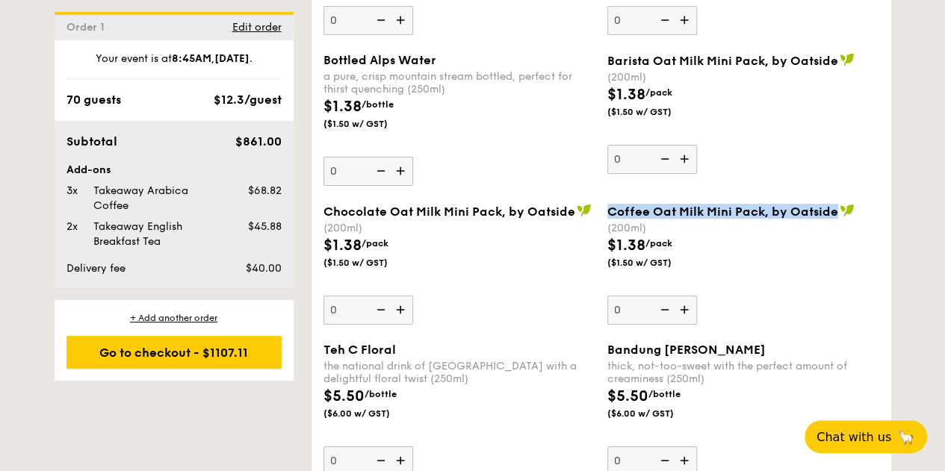
drag, startPoint x: 611, startPoint y: 207, endPoint x: 831, endPoint y: 211, distance: 220.4
click at [831, 211] on span "Coffee Oat Milk Mini Pack, by Oatside" at bounding box center [722, 212] width 231 height 14
copy span "Coffee Oat Milk Mini Pack, by Oatside"
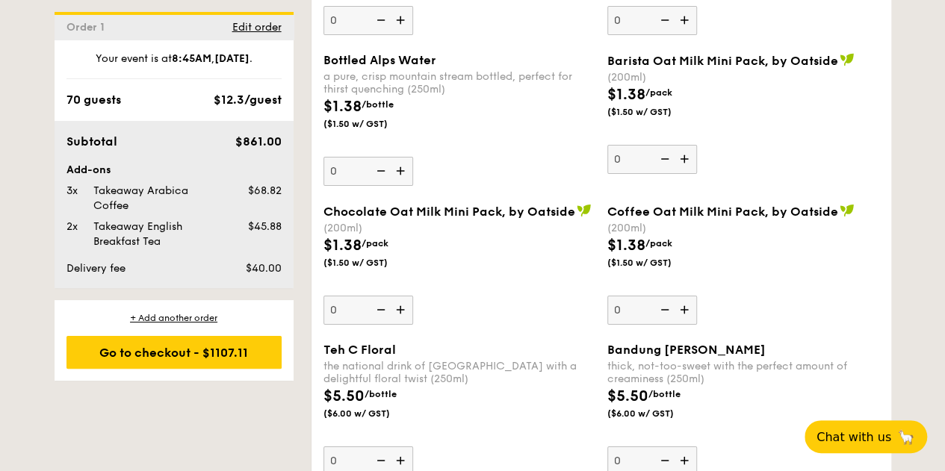
click at [746, 270] on div "$1.38 /pack ($1.50 w/ GST)" at bounding box center [743, 261] width 284 height 52
click at [697, 296] on input "0" at bounding box center [652, 310] width 90 height 29
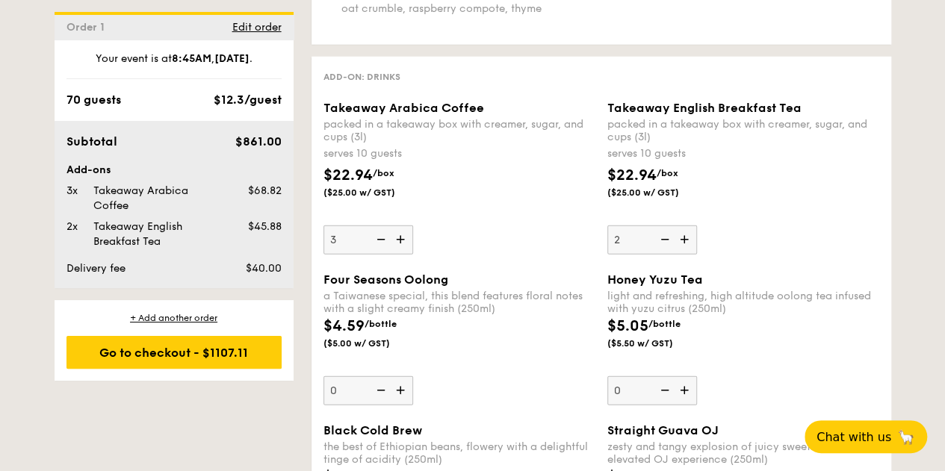
scroll to position [2686, 0]
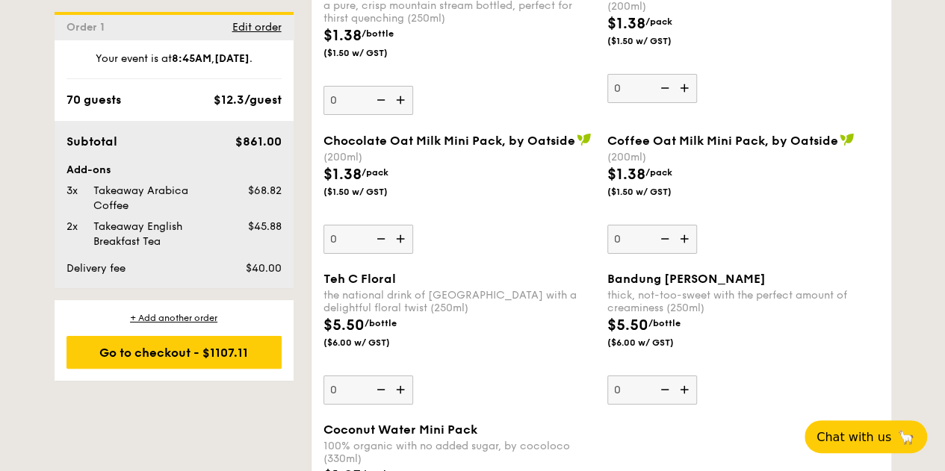
click at [512, 321] on div "$5.50 /bottle ($6.00 w/ GST)" at bounding box center [459, 340] width 284 height 52
click at [413, 376] on input "0" at bounding box center [368, 390] width 90 height 29
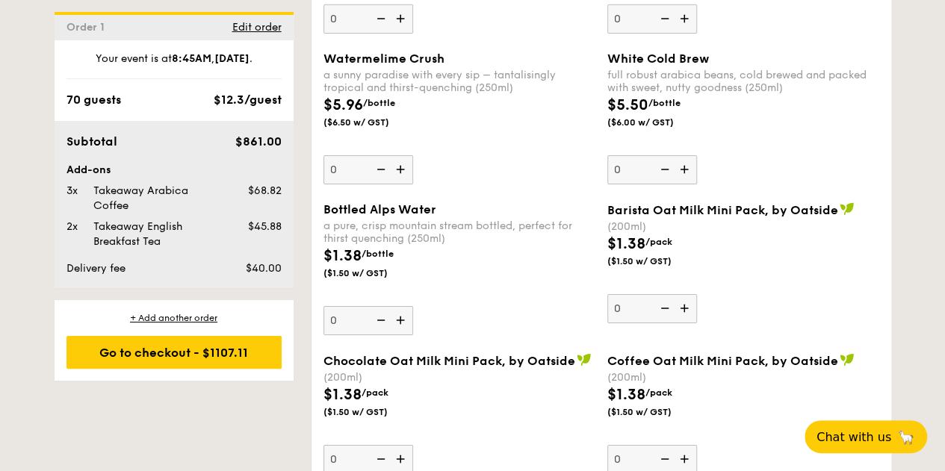
scroll to position [2536, 0]
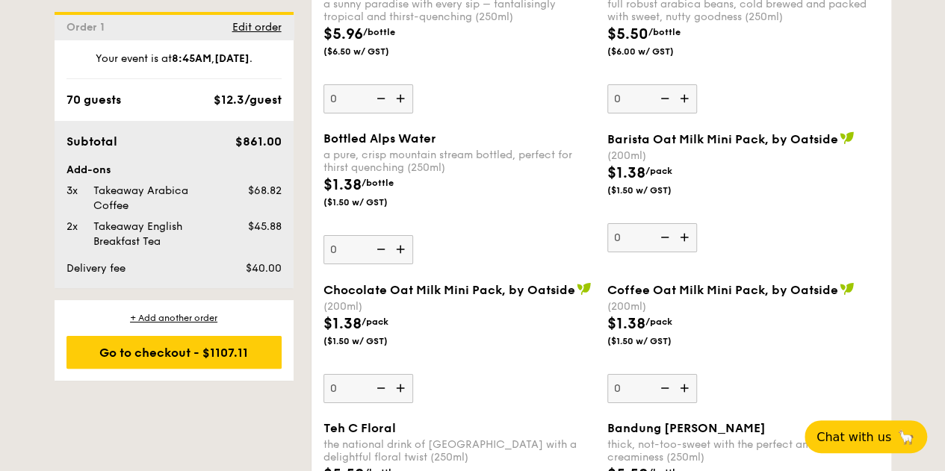
click at [199, 171] on div "Add-ons" at bounding box center [173, 170] width 215 height 15
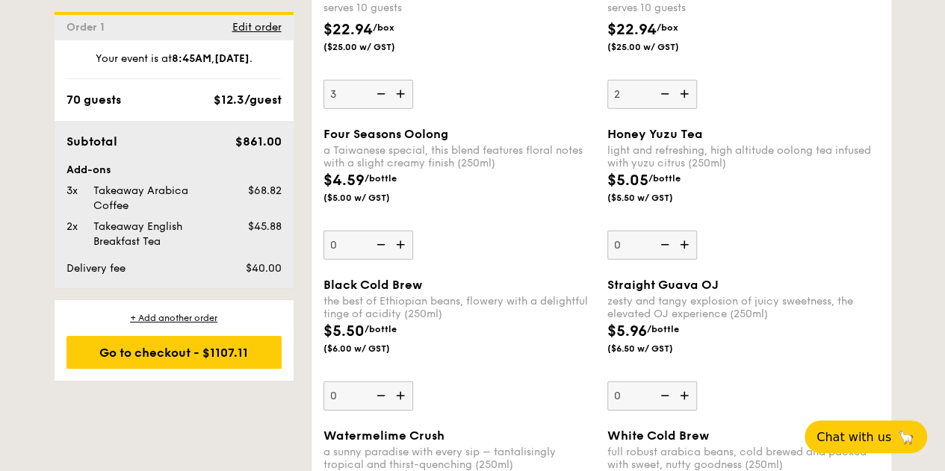
scroll to position [1939, 0]
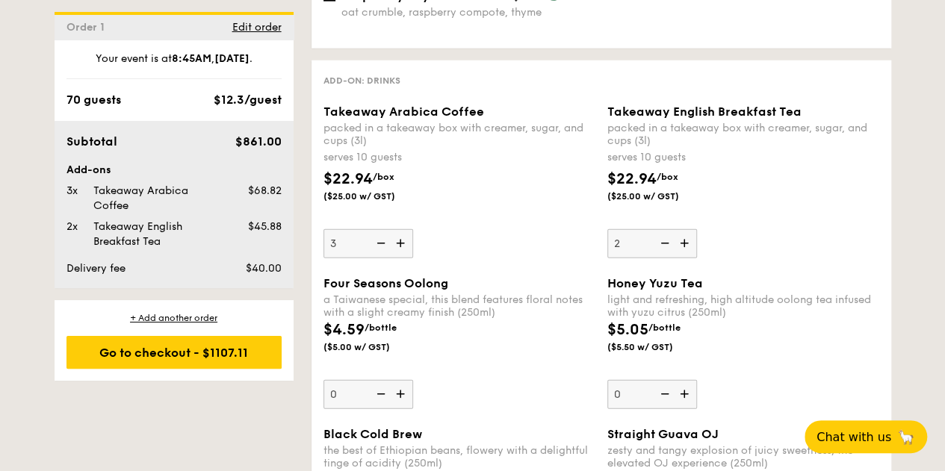
click at [379, 240] on img at bounding box center [379, 243] width 22 height 28
click at [379, 240] on input "3" at bounding box center [368, 243] width 90 height 29
click at [379, 240] on img at bounding box center [379, 243] width 22 height 28
click at [379, 240] on input "2" at bounding box center [368, 243] width 90 height 29
drag, startPoint x: 382, startPoint y: 243, endPoint x: 400, endPoint y: 240, distance: 17.4
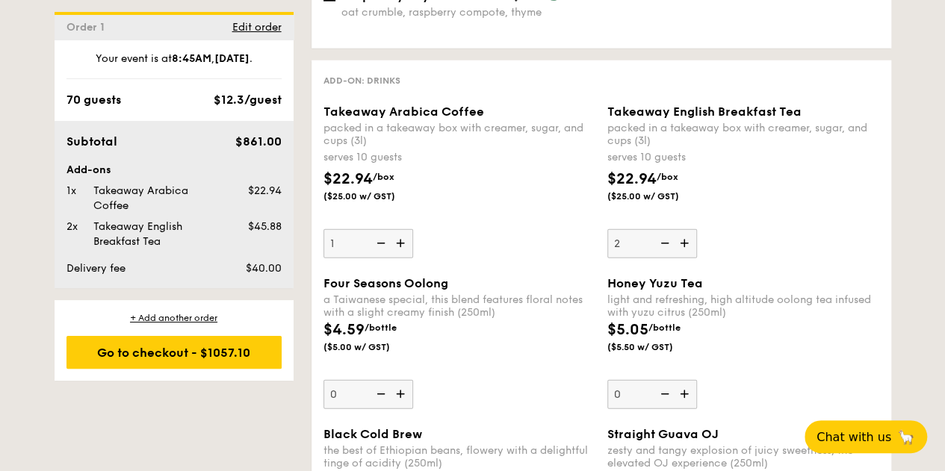
click at [382, 243] on img at bounding box center [379, 243] width 22 height 28
click at [382, 243] on input "1" at bounding box center [368, 243] width 90 height 29
type input "0"
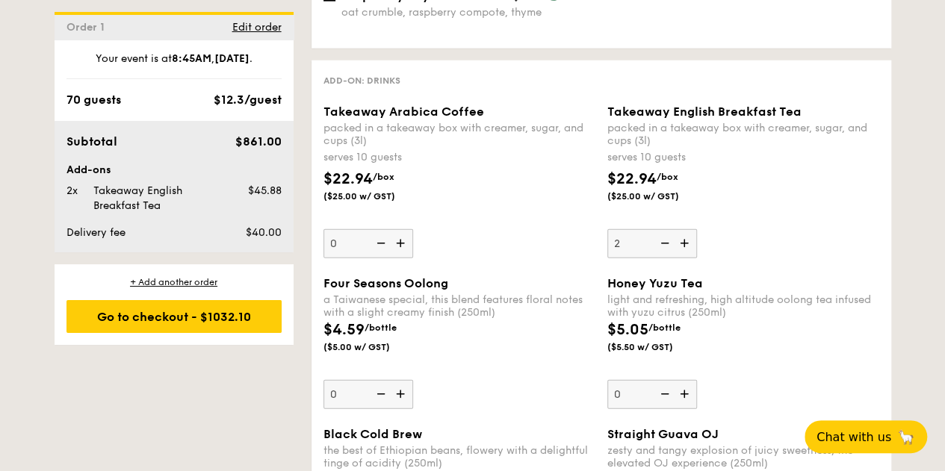
click at [661, 250] on img at bounding box center [663, 243] width 22 height 28
click at [661, 250] on input "2" at bounding box center [652, 243] width 90 height 29
click at [661, 250] on img at bounding box center [663, 243] width 22 height 28
click at [661, 250] on input "1" at bounding box center [652, 243] width 90 height 29
type input "0"
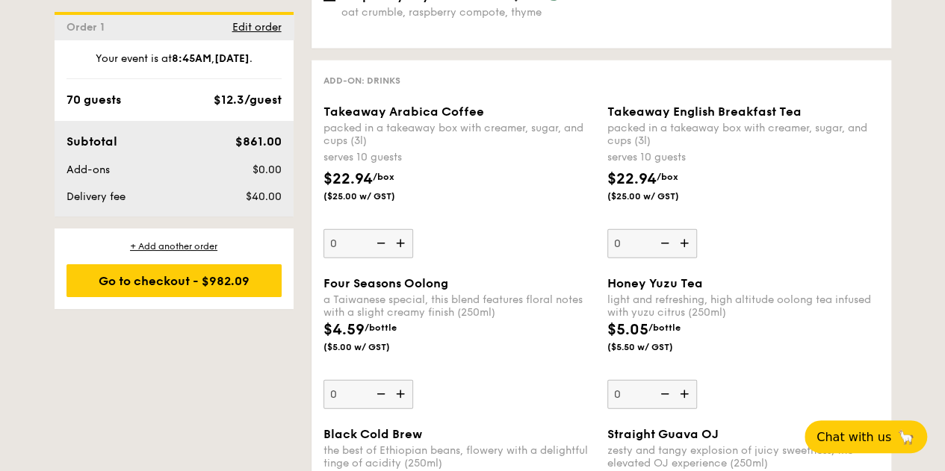
click at [751, 249] on div "Takeaway English Breakfast Tea packed in a takeaway box with creamer, sugar, an…" at bounding box center [743, 182] width 272 height 154
click at [697, 249] on input "0" at bounding box center [652, 243] width 90 height 29
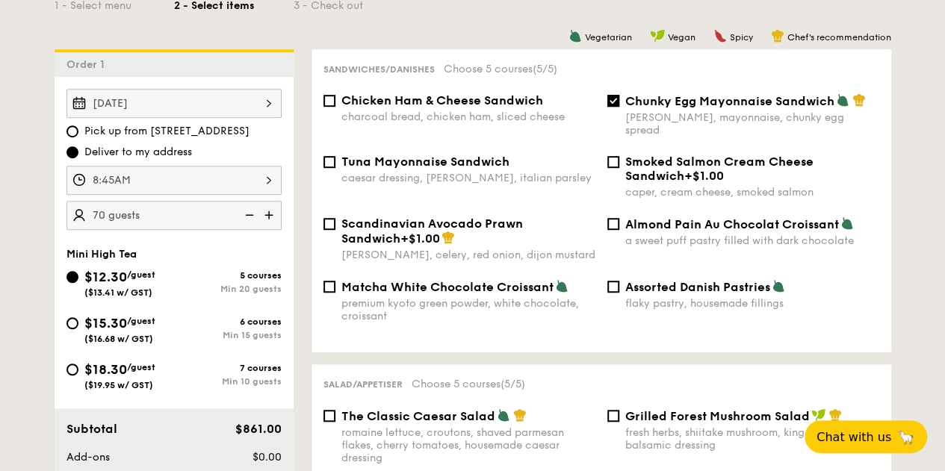
scroll to position [374, 0]
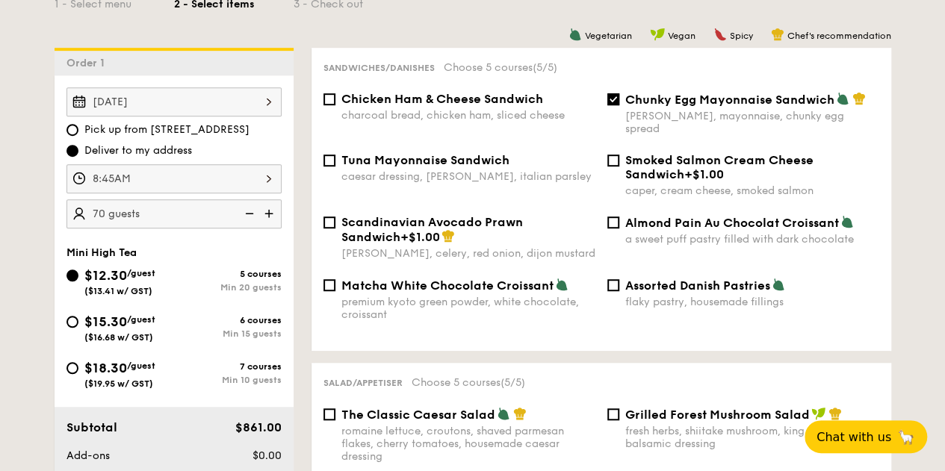
click at [98, 320] on span "$15.30" at bounding box center [105, 322] width 43 height 16
click at [78, 320] on input "$15.30 /guest ($16.68 w/ GST) 6 courses Min 15 guests" at bounding box center [72, 322] width 12 height 12
radio input "true"
checkbox input "false"
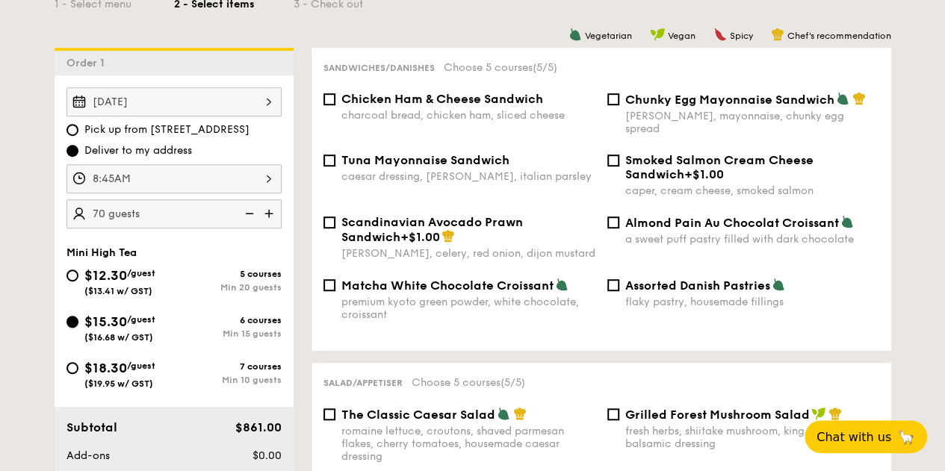
checkbox input "false"
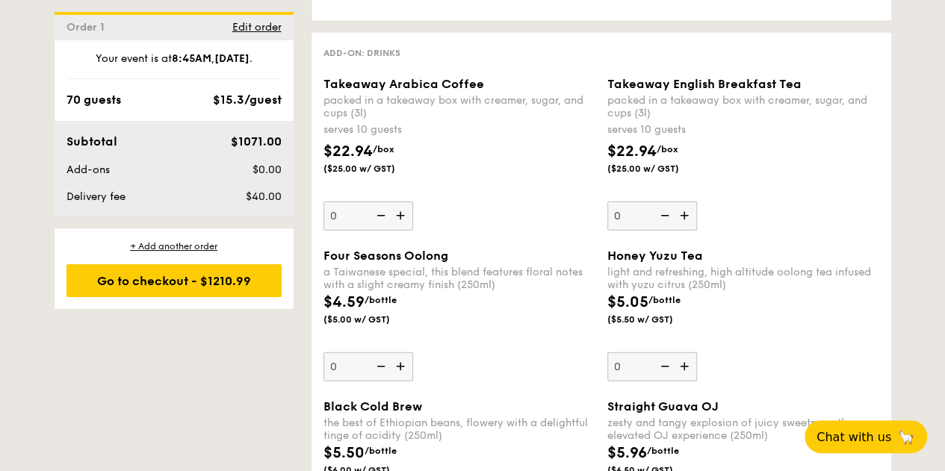
scroll to position [1868, 0]
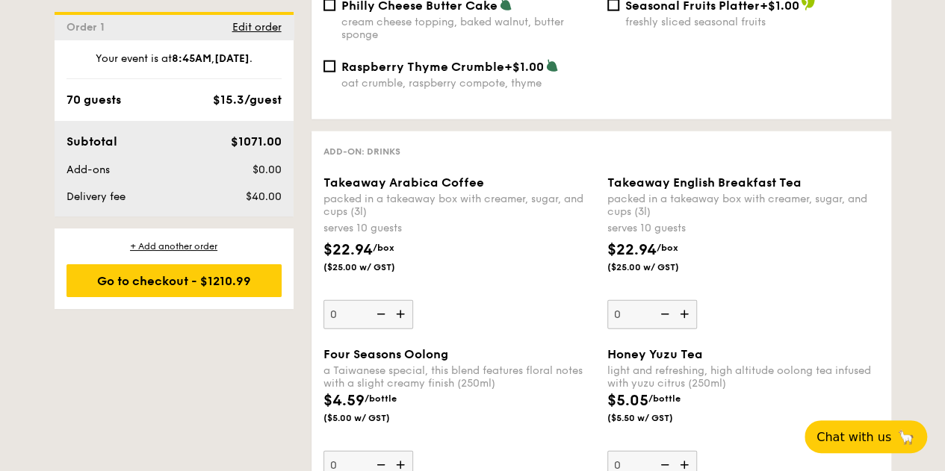
click at [400, 314] on img at bounding box center [402, 314] width 22 height 28
click at [400, 314] on input "0" at bounding box center [368, 314] width 90 height 29
type input "1"
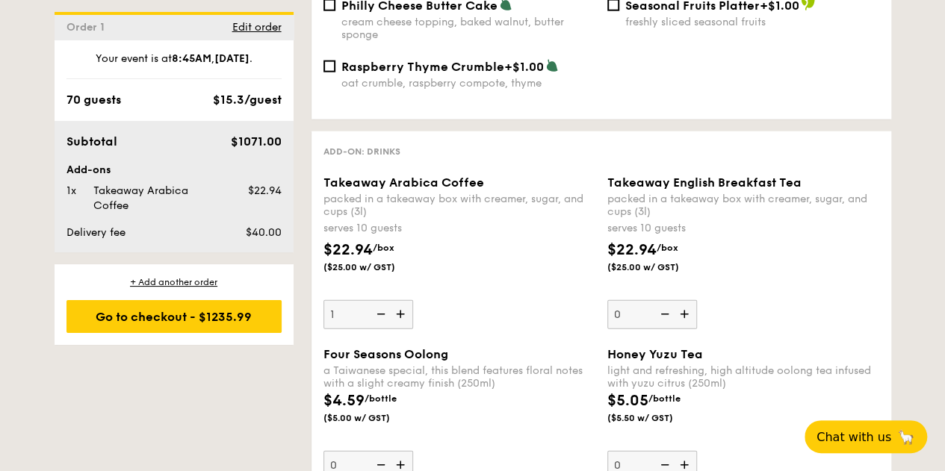
click at [697, 322] on div "Takeaway English Breakfast Tea packed in a takeaway box with creamer, sugar, an…" at bounding box center [743, 253] width 272 height 154
click at [697, 322] on input "0" at bounding box center [652, 314] width 90 height 29
click at [690, 317] on img at bounding box center [686, 314] width 22 height 28
click at [690, 317] on input "0" at bounding box center [652, 314] width 90 height 29
type input "1"
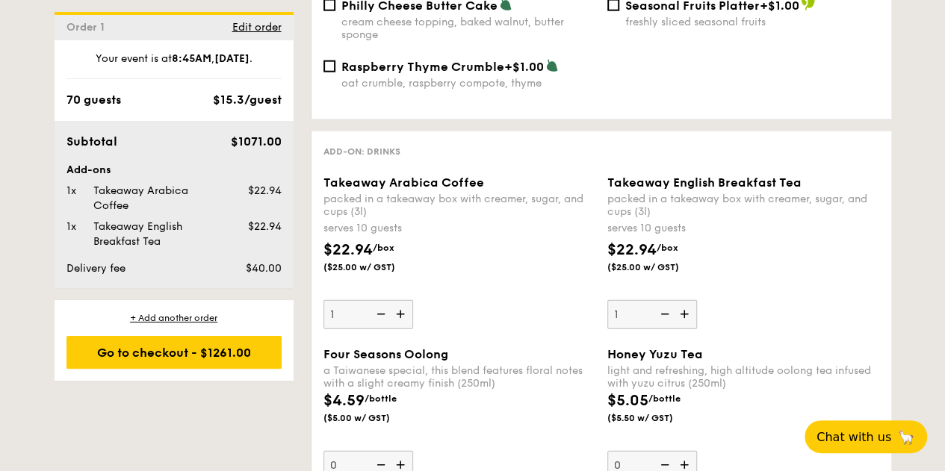
click at [404, 317] on img at bounding box center [402, 314] width 22 height 28
click at [404, 317] on input "1" at bounding box center [368, 314] width 90 height 29
type input "2"
click at [684, 314] on img at bounding box center [686, 314] width 22 height 28
click at [684, 314] on input "1" at bounding box center [652, 314] width 90 height 29
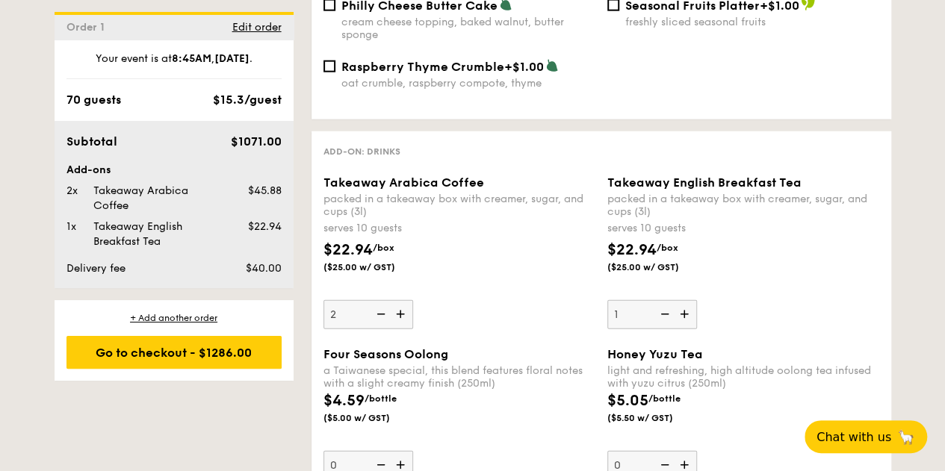
type input "2"
click at [439, 311] on div "Takeaway Arabica Coffee packed in a takeaway box with creamer, sugar, and cups …" at bounding box center [459, 253] width 272 height 154
click at [413, 311] on input "2" at bounding box center [368, 314] width 90 height 29
click at [439, 311] on div "Takeaway Arabica Coffee packed in a takeaway box with creamer, sugar, and cups …" at bounding box center [459, 253] width 272 height 154
click at [413, 311] on input "2" at bounding box center [368, 314] width 90 height 29
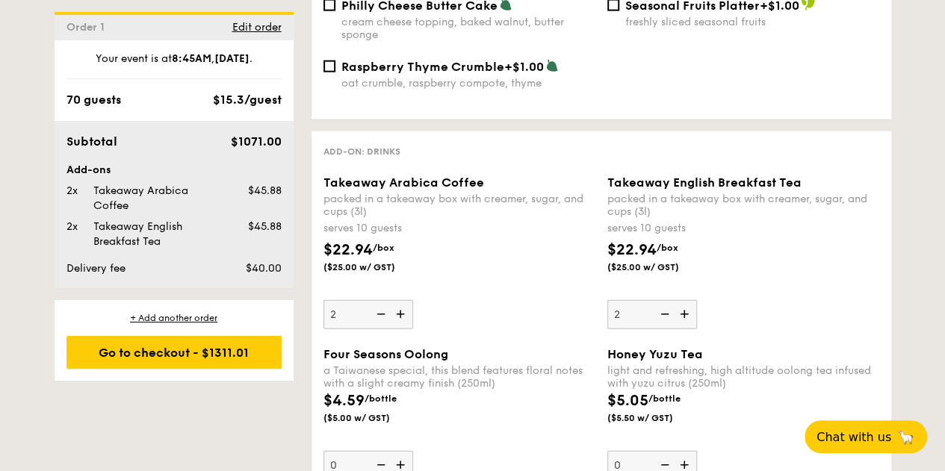
click at [439, 311] on div "Takeaway Arabica Coffee packed in a takeaway box with creamer, sugar, and cups …" at bounding box center [459, 253] width 272 height 154
click at [413, 311] on input "2" at bounding box center [368, 314] width 90 height 29
click at [501, 277] on div "$22.94 /box ($25.00 w/ GST)" at bounding box center [459, 265] width 284 height 52
click at [413, 300] on input "2" at bounding box center [368, 314] width 90 height 29
click at [501, 277] on div "$22.94 /box ($25.00 w/ GST)" at bounding box center [459, 265] width 284 height 52
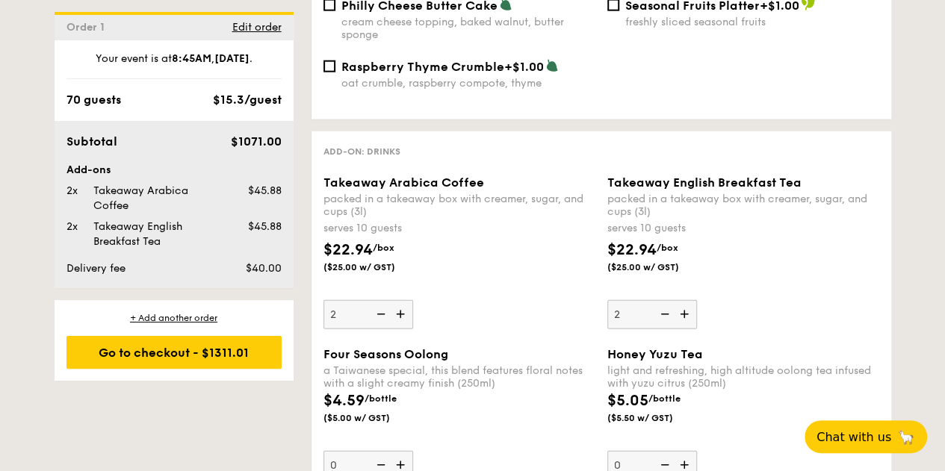
click at [413, 300] on input "2" at bounding box center [368, 314] width 90 height 29
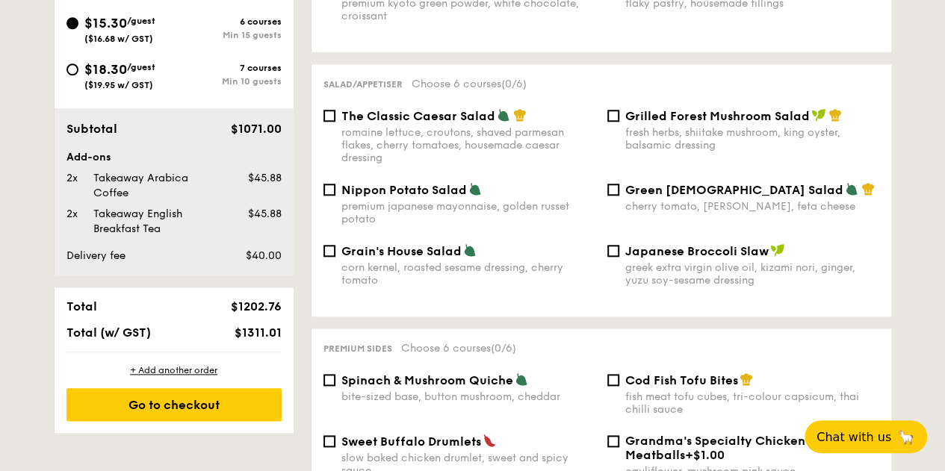
scroll to position [1948, 0]
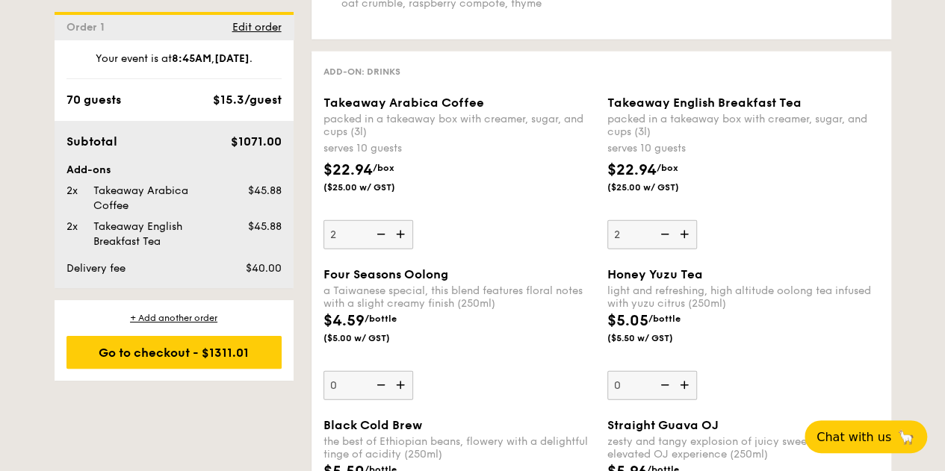
click at [491, 211] on div "$22.94 /box ($25.00 w/ GST)" at bounding box center [459, 185] width 284 height 52
click at [413, 220] on input "2" at bounding box center [368, 234] width 90 height 29
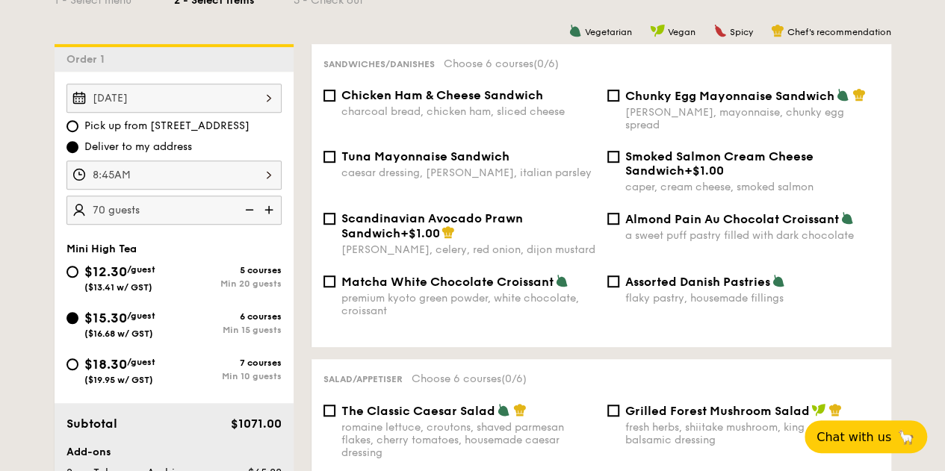
scroll to position [299, 0]
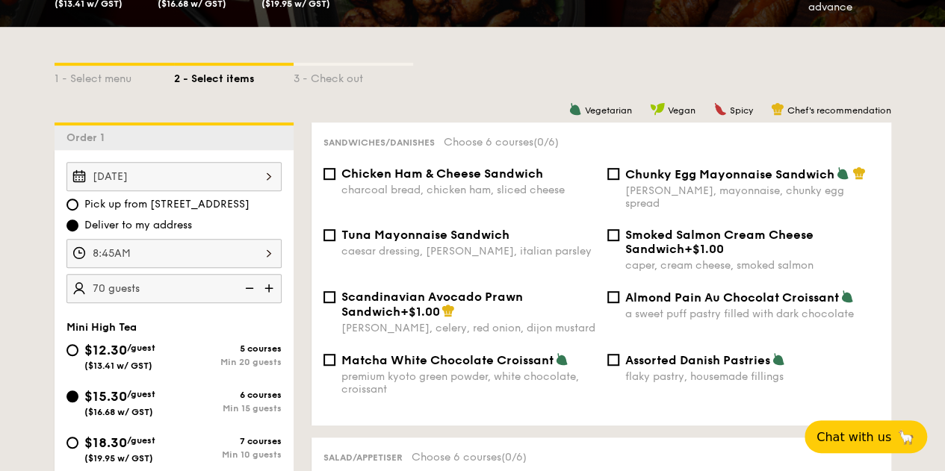
click at [625, 176] on span "Chunky Egg Mayonnaise Sandwich" at bounding box center [729, 174] width 209 height 14
click at [619, 176] on input "Chunky Egg Mayonnaise Sandwich dijon mustard, mayonnaise, chunky egg spread" at bounding box center [613, 174] width 12 height 12
checkbox input "true"
click at [452, 180] on span "Chicken Ham & Cheese Sandwich" at bounding box center [442, 174] width 202 height 14
click at [335, 180] on input "Chicken Ham & Cheese Sandwich charcoal bread, chicken ham, sliced cheese" at bounding box center [329, 174] width 12 height 12
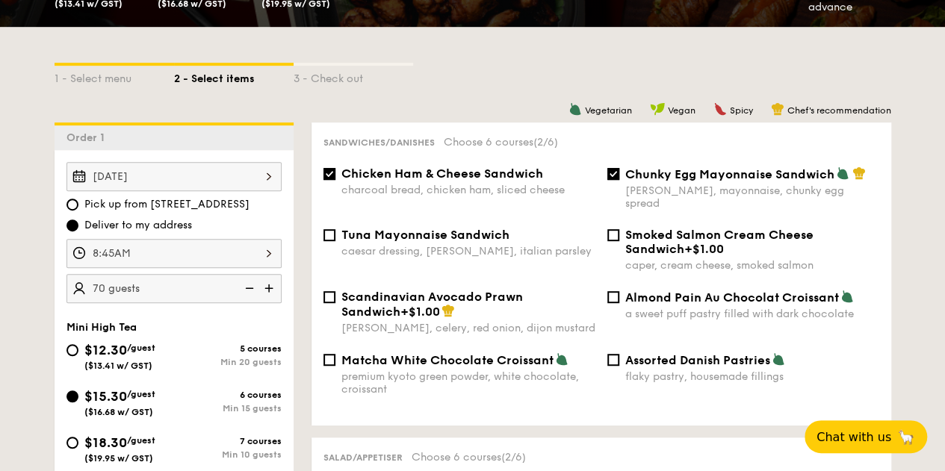
click at [479, 176] on span "Chicken Ham & Cheese Sandwich" at bounding box center [442, 174] width 202 height 14
click at [335, 176] on input "Chicken Ham & Cheese Sandwich charcoal bread, chicken ham, sliced cheese" at bounding box center [329, 174] width 12 height 12
click at [472, 167] on span "Chicken Ham & Cheese Sandwich" at bounding box center [442, 174] width 202 height 14
click at [335, 168] on input "Chicken Ham & Cheese Sandwich charcoal bread, chicken ham, sliced cheese" at bounding box center [329, 174] width 12 height 12
checkbox input "true"
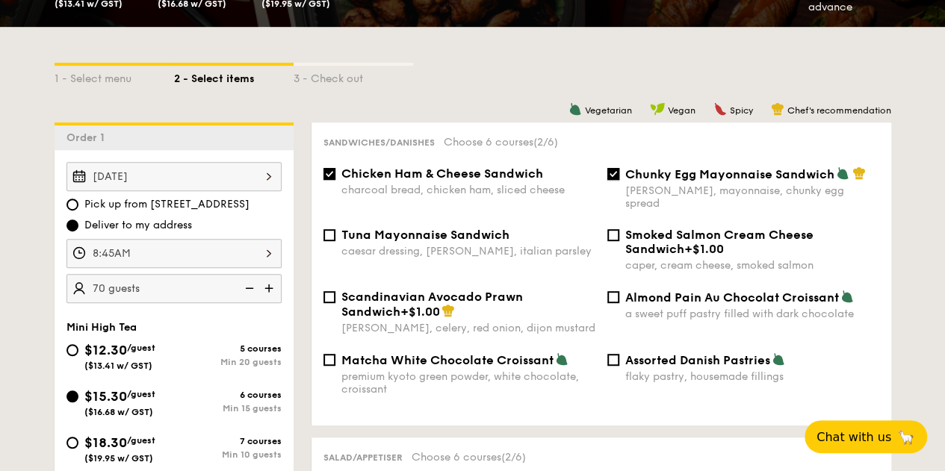
click at [610, 179] on input "Chunky Egg Mayonnaise Sandwich dijon mustard, mayonnaise, chunky egg spread" at bounding box center [613, 174] width 12 height 12
click at [616, 196] on label "Chunky Egg Mayonnaise Sandwich dijon mustard, mayonnaise, chunky egg spread" at bounding box center [743, 203] width 272 height 14
click at [616, 180] on input "Chunky Egg Mayonnaise Sandwich dijon mustard, mayonnaise, chunky egg spread" at bounding box center [613, 174] width 12 height 12
checkbox input "true"
click at [481, 166] on div "Sandwiches/Danishes Choose 6 courses (2/6) Chicken Ham & Cheese Sandwich charco…" at bounding box center [602, 274] width 580 height 303
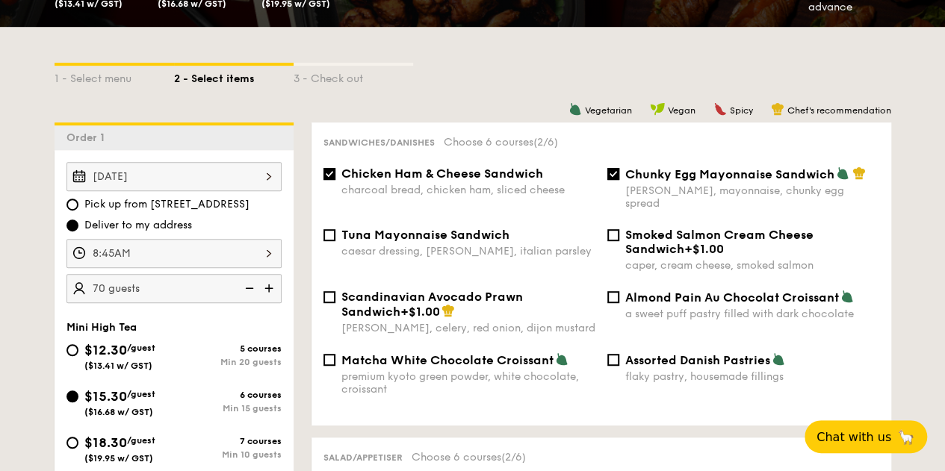
click at [451, 181] on span "Chicken Ham & Cheese Sandwich" at bounding box center [442, 174] width 202 height 14
click at [335, 180] on input "Chicken Ham & Cheese Sandwich charcoal bread, chicken ham, sliced cheese" at bounding box center [329, 174] width 12 height 12
checkbox input "false"
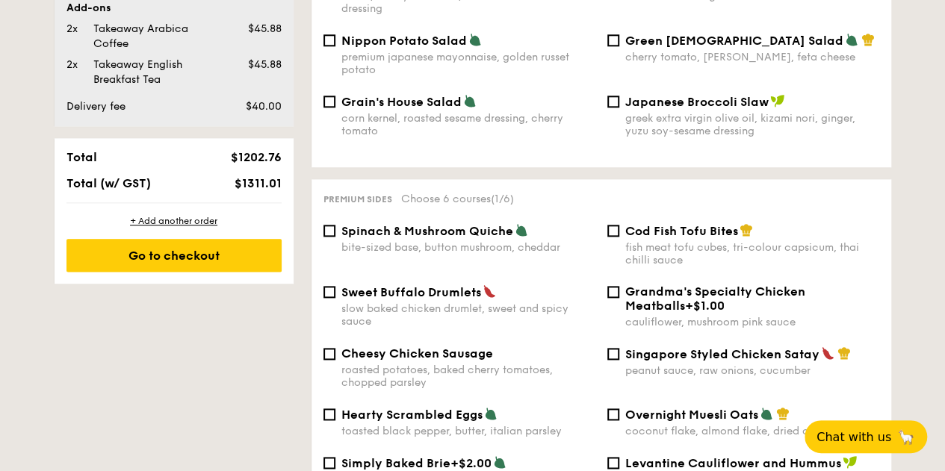
scroll to position [896, 0]
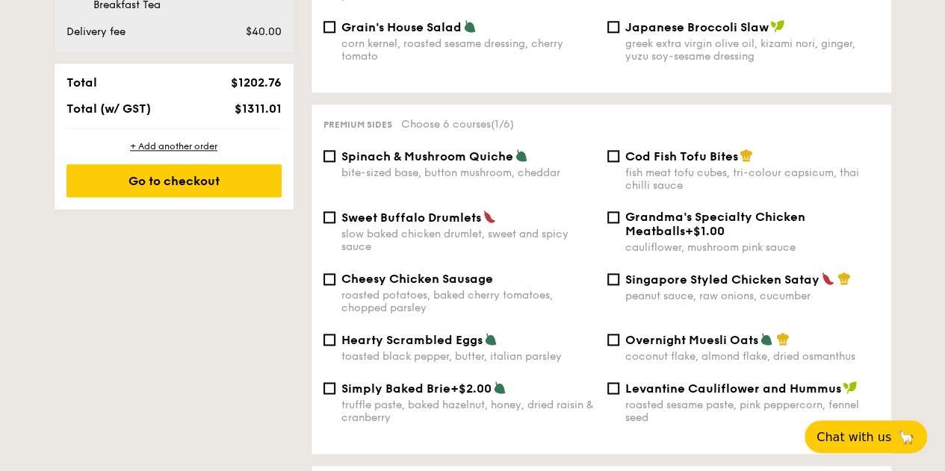
click at [650, 167] on div "fish meat tofu cubes, tri-colour capsicum, thai chilli sauce" at bounding box center [752, 179] width 254 height 25
click at [619, 161] on input "Cod Fish Tofu Bites fish meat tofu cubes, tri-colour capsicum, thai chilli sauce" at bounding box center [613, 156] width 12 height 12
checkbox input "true"
click at [432, 167] on div "bite-sized base, button mushroom, cheddar" at bounding box center [468, 173] width 254 height 13
click at [335, 161] on input "Spinach & Mushroom Quiche bite-sized base, button mushroom, cheddar" at bounding box center [329, 156] width 12 height 12
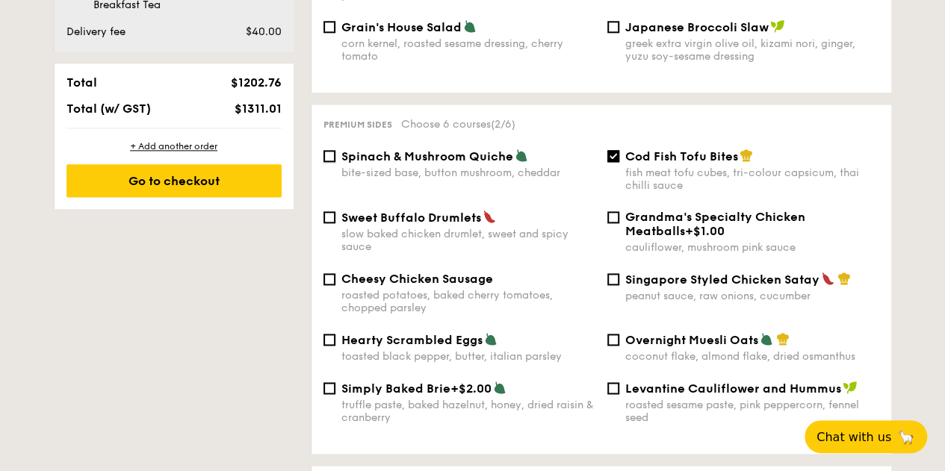
checkbox input "true"
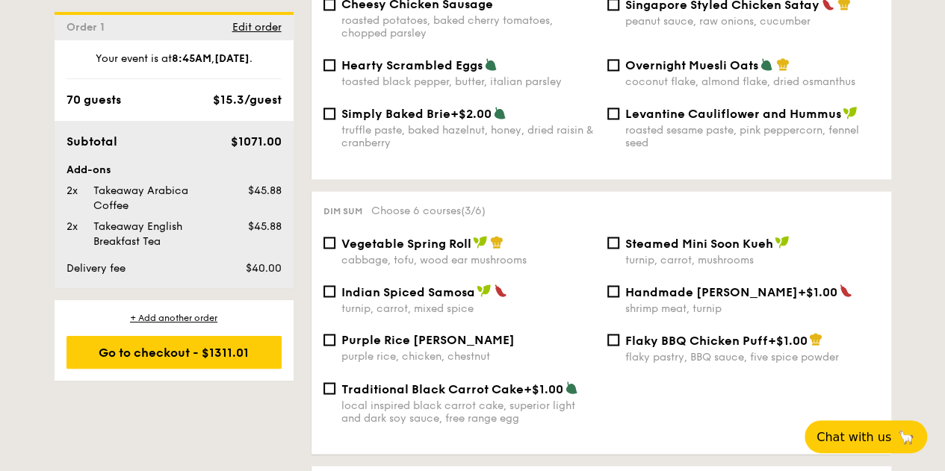
scroll to position [1195, 0]
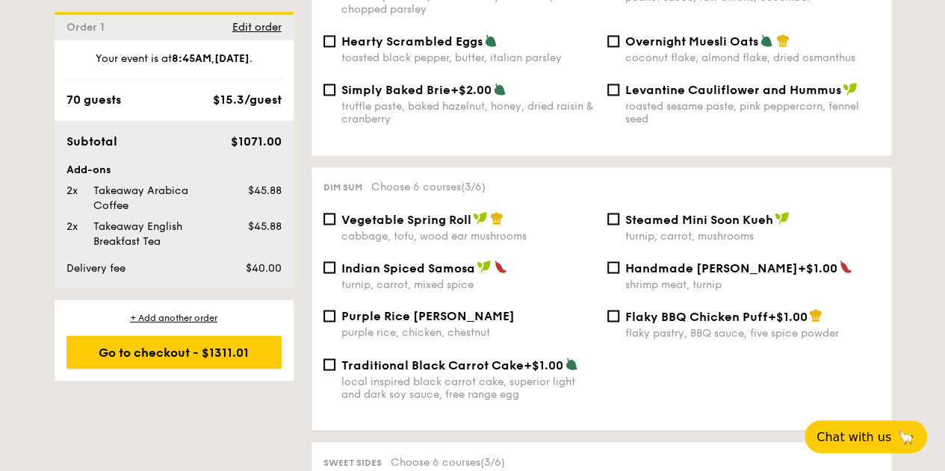
click at [612, 229] on label "Steamed Mini Soon Kueh turnip, carrot, mushrooms" at bounding box center [743, 235] width 272 height 14
click at [612, 225] on input "Steamed Mini Soon Kueh turnip, carrot, mushrooms" at bounding box center [613, 219] width 12 height 12
checkbox input "true"
click at [382, 221] on span "Vegetable Spring Roll" at bounding box center [406, 219] width 130 height 14
click at [335, 221] on input "Vegetable Spring Roll cabbage, tofu, wood ear mushrooms" at bounding box center [329, 219] width 12 height 12
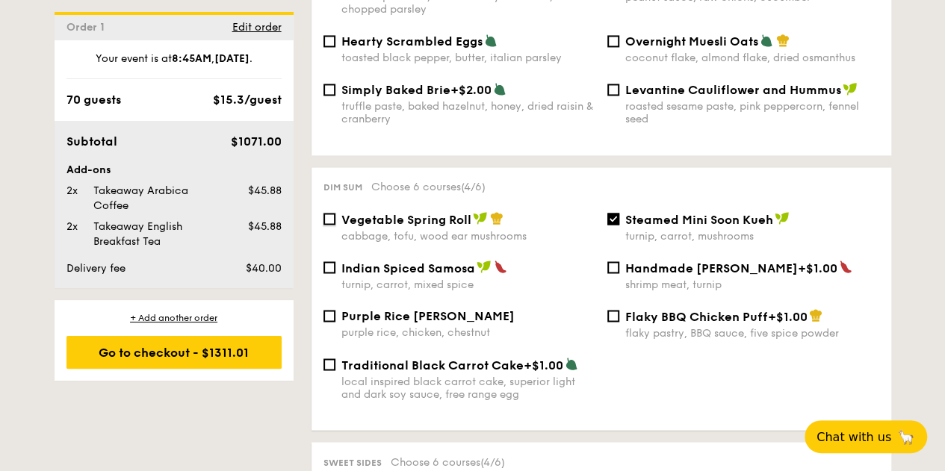
checkbox input "true"
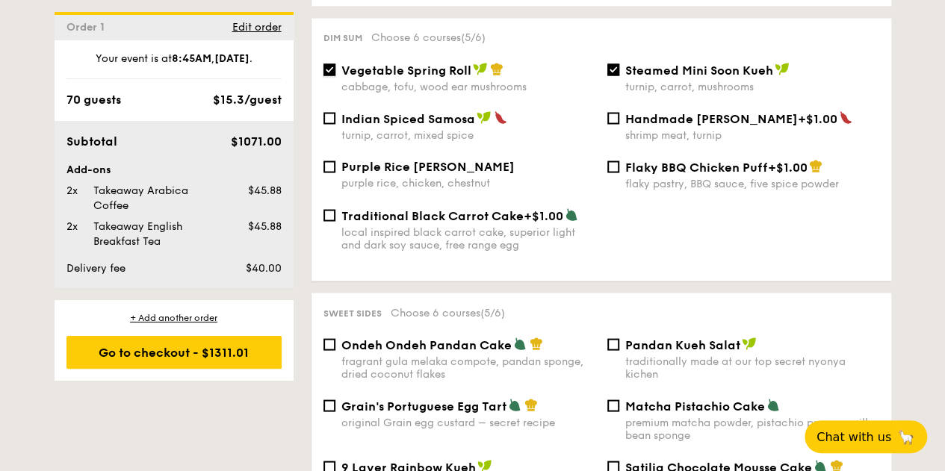
scroll to position [1494, 0]
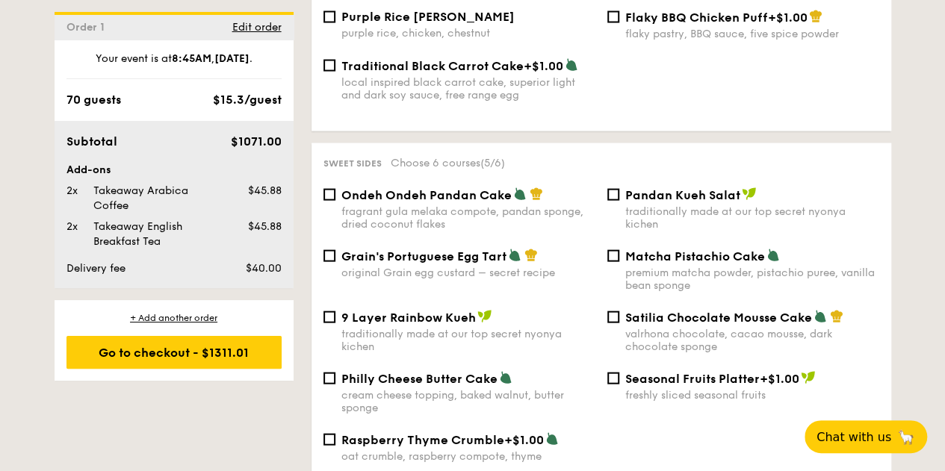
click at [382, 258] on span "Grain's Portuguese Egg Tart" at bounding box center [423, 257] width 165 height 14
click at [335, 258] on input "Grain's Portuguese Egg Tart original Grain egg custard – secret recipe" at bounding box center [329, 256] width 12 height 12
click at [475, 257] on span "Grain's Portuguese Egg Tart" at bounding box center [423, 257] width 165 height 14
click at [335, 257] on input "Grain's Portuguese Egg Tart original Grain egg custard – secret recipe" at bounding box center [329, 256] width 12 height 12
checkbox input "false"
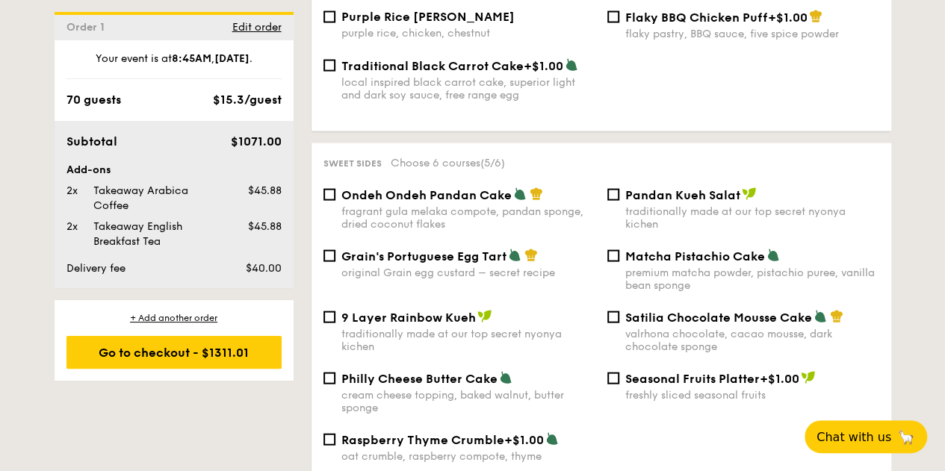
click at [639, 255] on span "Matcha Pistachio Cake" at bounding box center [695, 257] width 140 height 14
click at [619, 255] on input "Matcha Pistachio Cake premium matcha powder, pistachio puree, vanilla bean spon…" at bounding box center [613, 256] width 12 height 12
checkbox input "true"
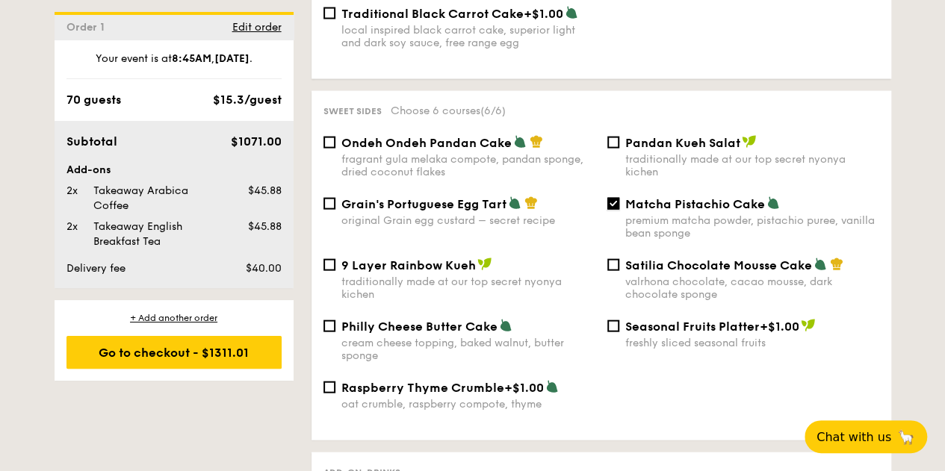
scroll to position [1569, 0]
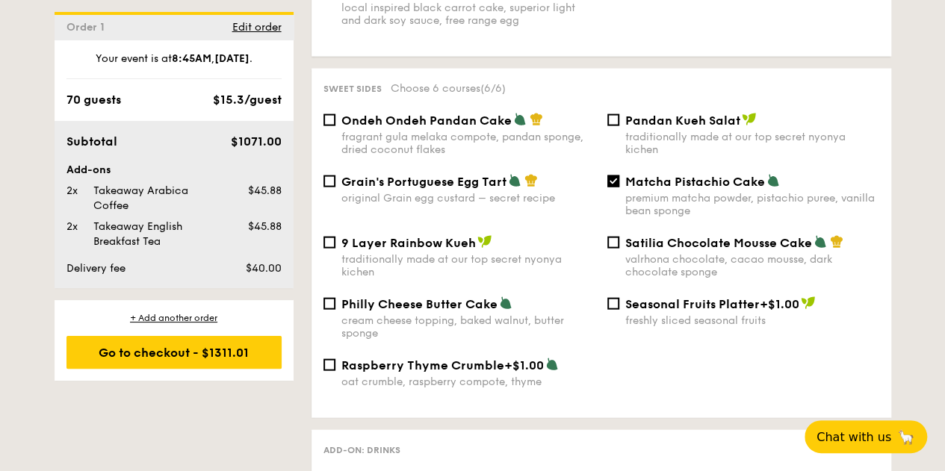
click at [383, 185] on span "Grain's Portuguese Egg Tart" at bounding box center [423, 182] width 165 height 14
click at [335, 185] on input "Grain's Portuguese Egg Tart original Grain egg custard – secret recipe" at bounding box center [329, 182] width 12 height 12
checkbox input "true"
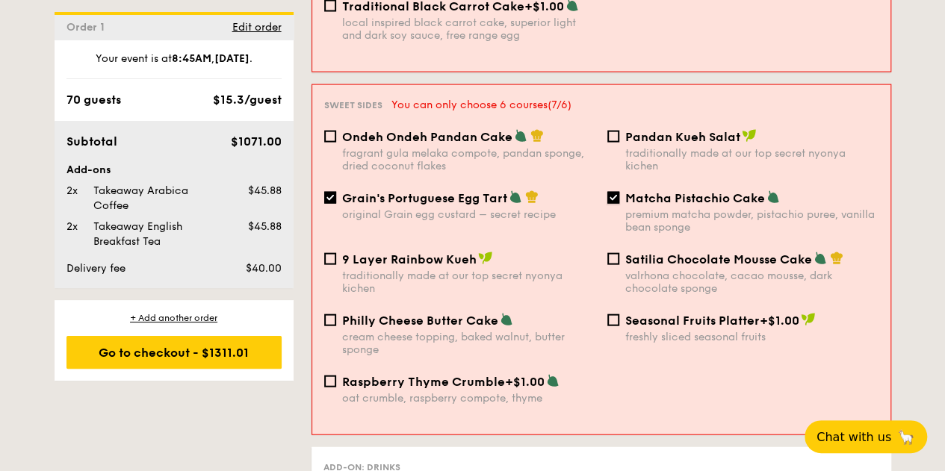
click at [607, 192] on input "Matcha Pistachio Cake premium matcha powder, pistachio puree, vanilla bean spon…" at bounding box center [613, 198] width 12 height 12
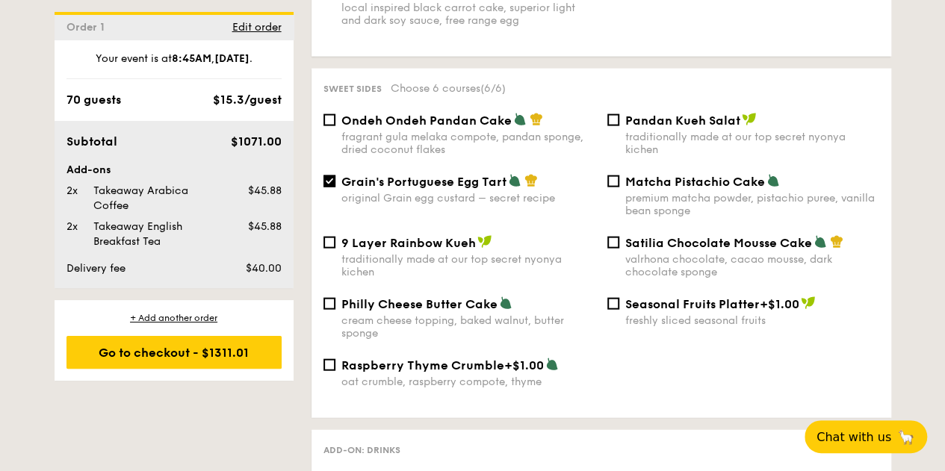
click at [897, 234] on div "1 - Select menu 2 - Select items 3 - Check out Order 1 Oct 10, 2025 Pick up fro…" at bounding box center [473, 230] width 861 height 2946
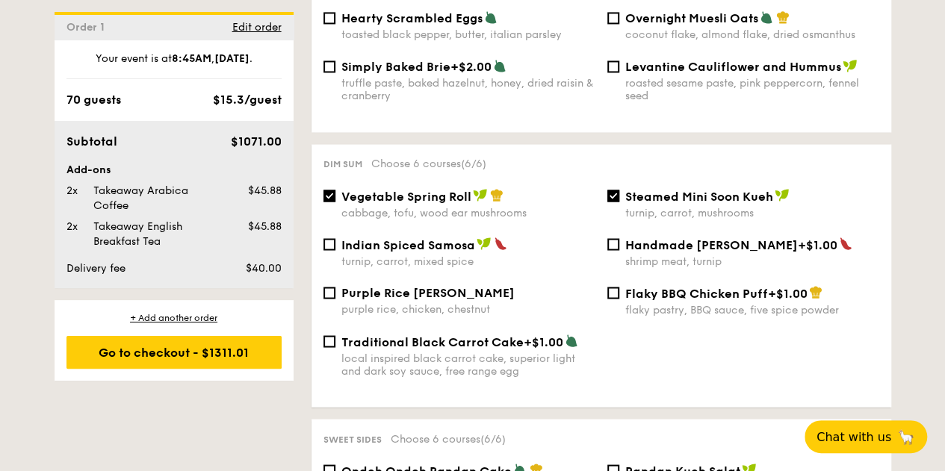
scroll to position [1195, 0]
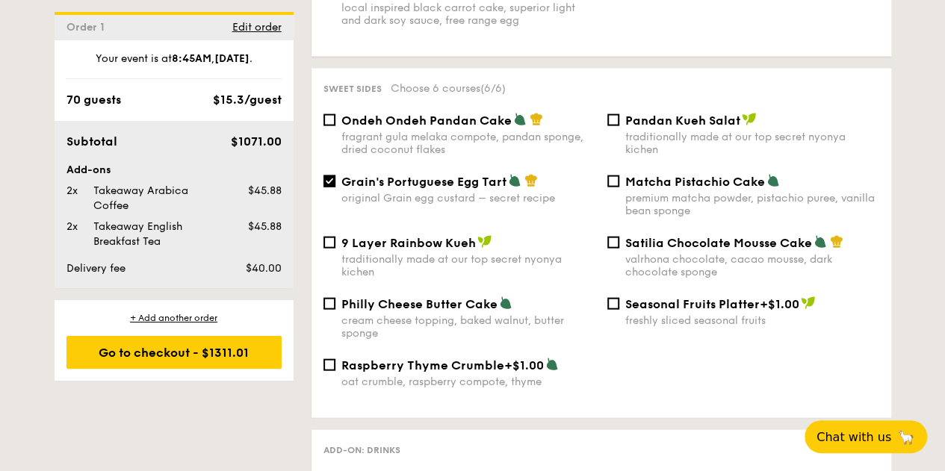
click at [667, 198] on div "premium matcha powder, pistachio puree, vanilla bean sponge" at bounding box center [752, 204] width 254 height 25
click at [619, 188] on input "Matcha Pistachio Cake premium matcha powder, pistachio puree, vanilla bean spon…" at bounding box center [613, 182] width 12 height 12
checkbox input "true"
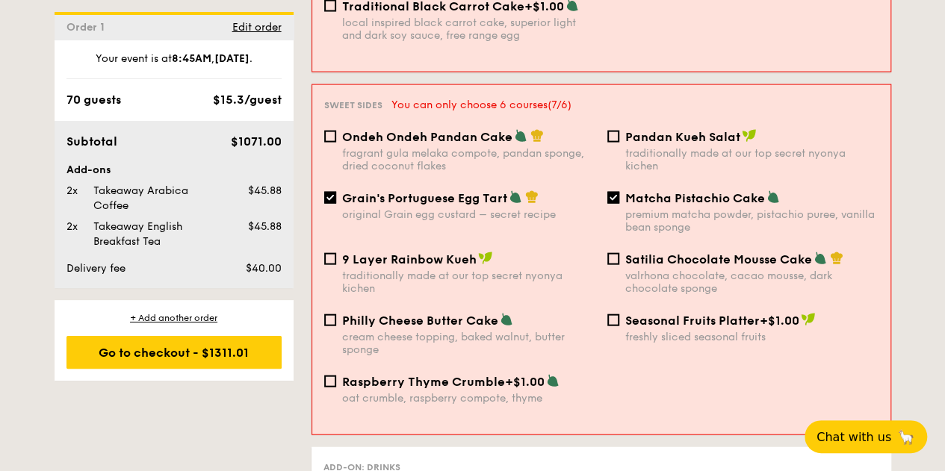
click at [459, 191] on span "Grain's Portuguese Egg Tart" at bounding box center [424, 198] width 165 height 14
click at [336, 192] on input "Grain's Portuguese Egg Tart original Grain egg custard – secret recipe" at bounding box center [330, 198] width 12 height 12
checkbox input "false"
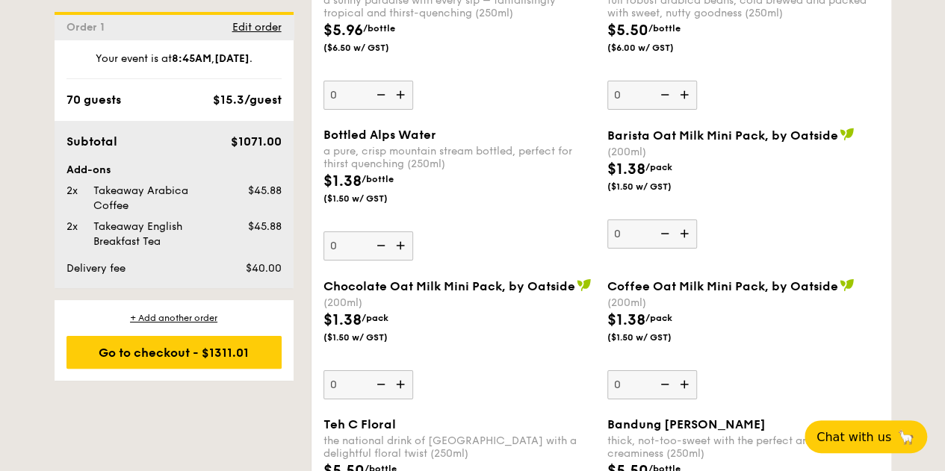
scroll to position [2241, 0]
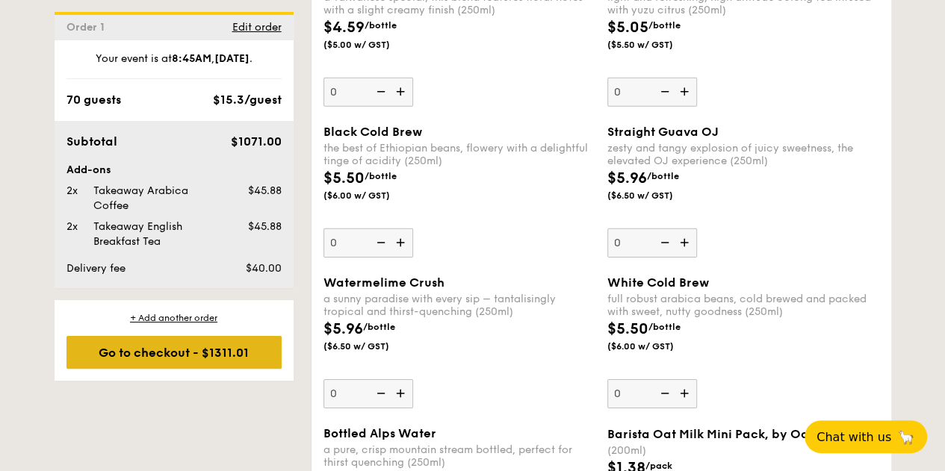
click at [200, 356] on div "Go to checkout - $1311.01" at bounding box center [173, 352] width 215 height 33
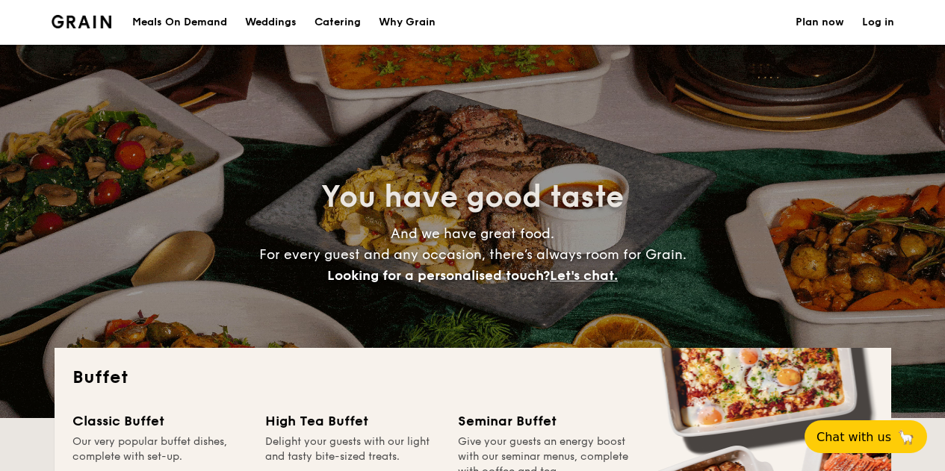
select select
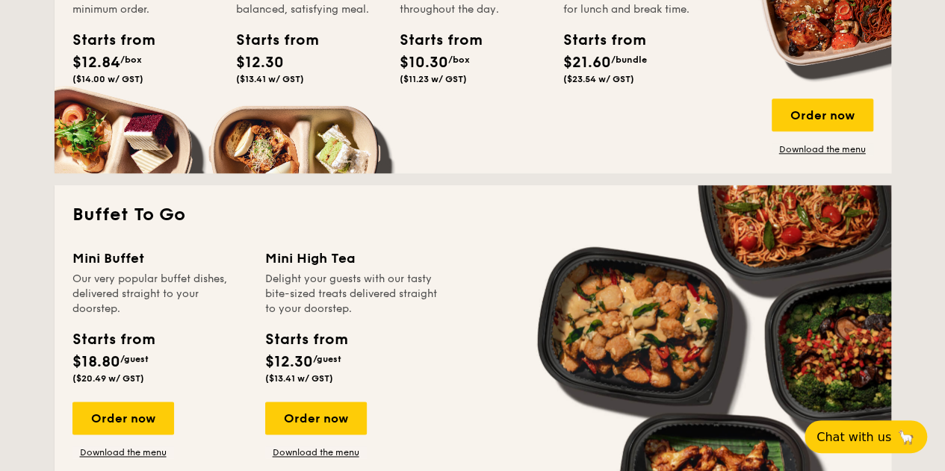
scroll to position [1046, 0]
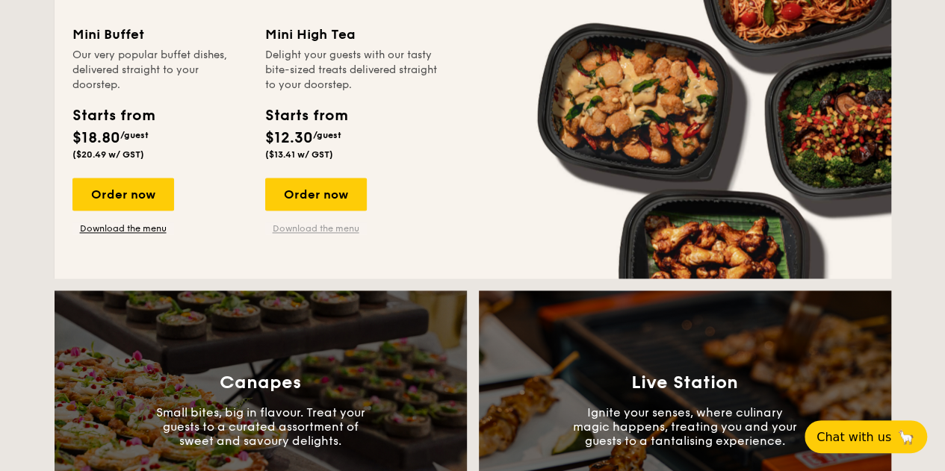
click at [293, 229] on link "Download the menu" at bounding box center [316, 229] width 102 height 12
